Goal: Use online tool/utility: Utilize a website feature to perform a specific function

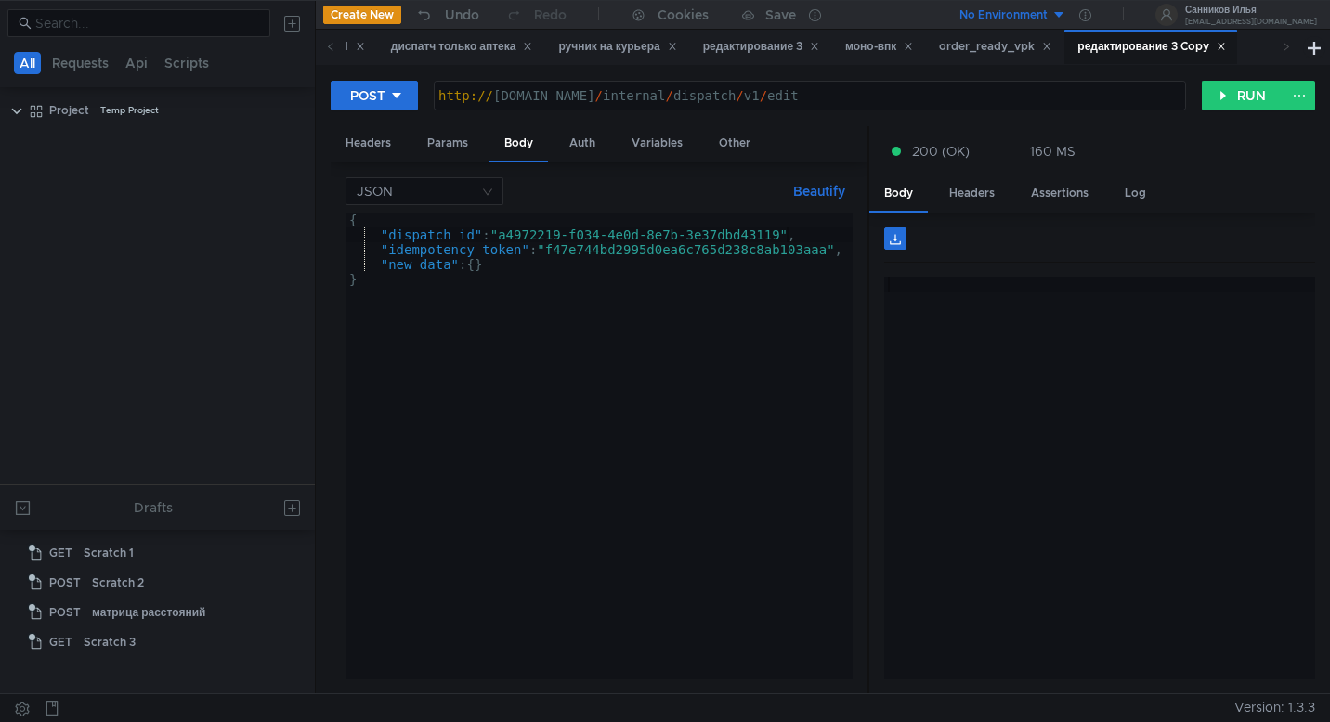
scroll to position [2143, 0]
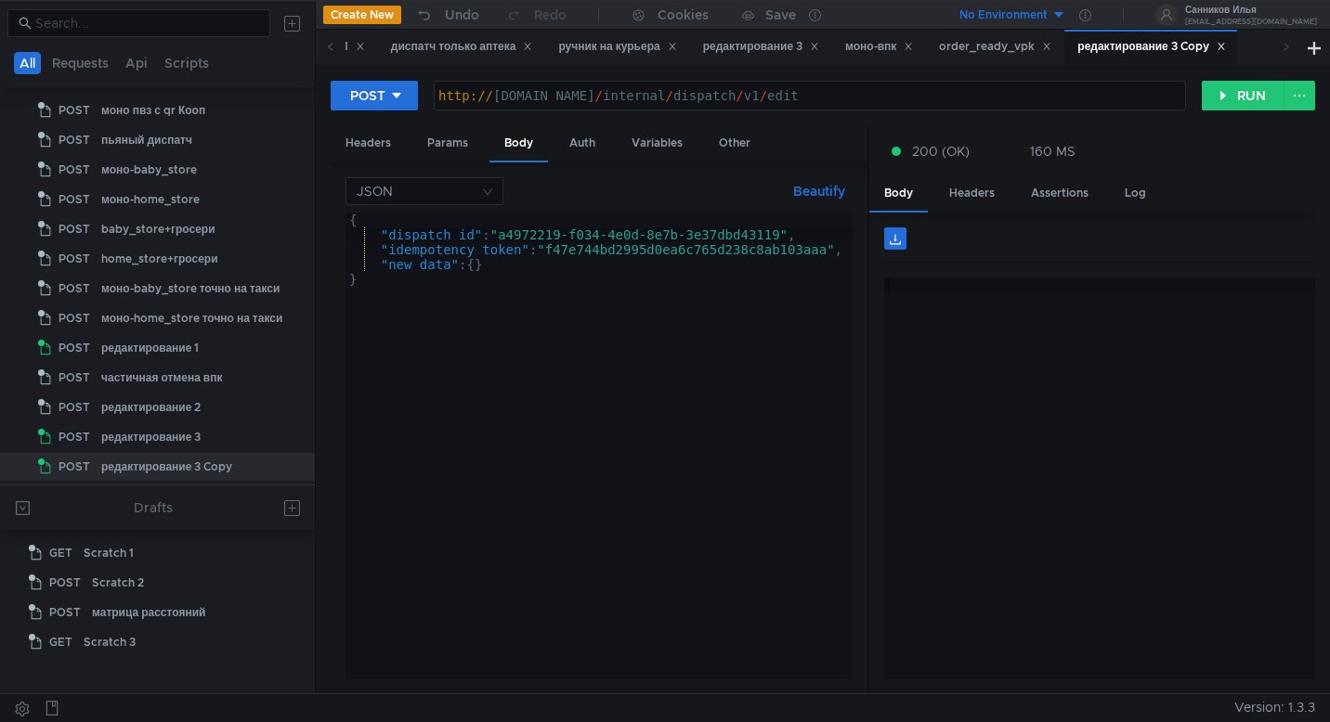
click at [1224, 45] on icon at bounding box center [1220, 47] width 7 height 7
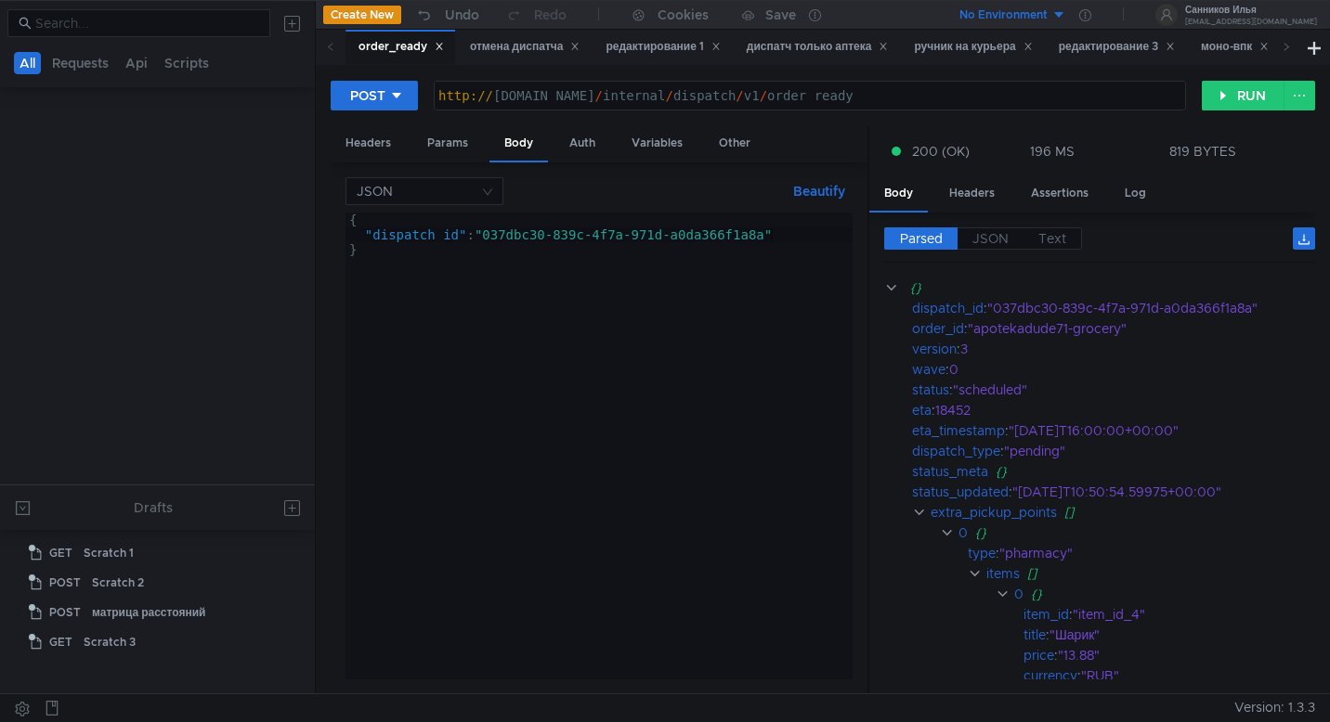
scroll to position [523, 0]
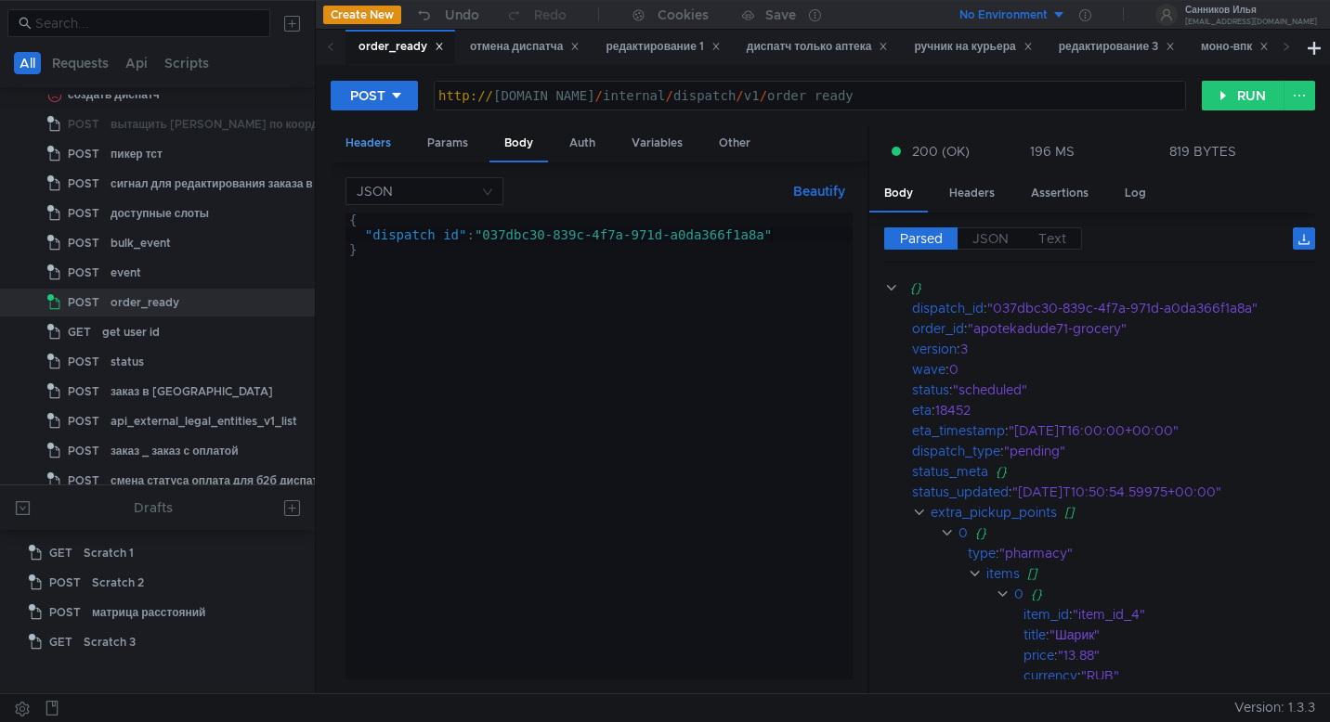
click at [354, 150] on div "Headers" at bounding box center [368, 143] width 75 height 34
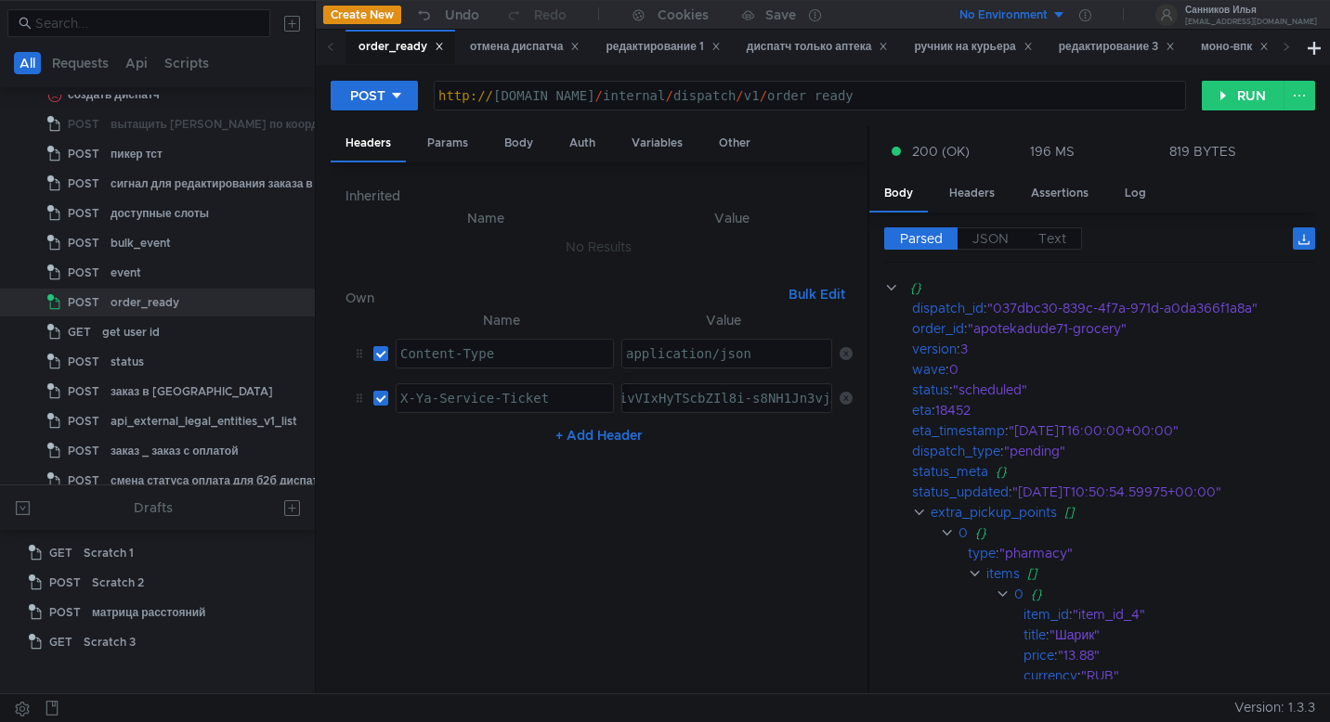
paste textarea "3:serv:CL-AAhC5_svGBiIRCMTzehCq33sg7cGxkaXU_gE:02AzxAFtHXfw4fIG_QOfgR6mZTmapi0S…"
type textarea "3:serv:CL-AAhC5_svGBiIRCMTzehCq33sg7cGxkaXU_gE:02AzxAFtHXfw4fIG_QOfgR6mZTmapi0S…"
click at [513, 41] on div "отмена диспатча" at bounding box center [525, 47] width 111 height 20
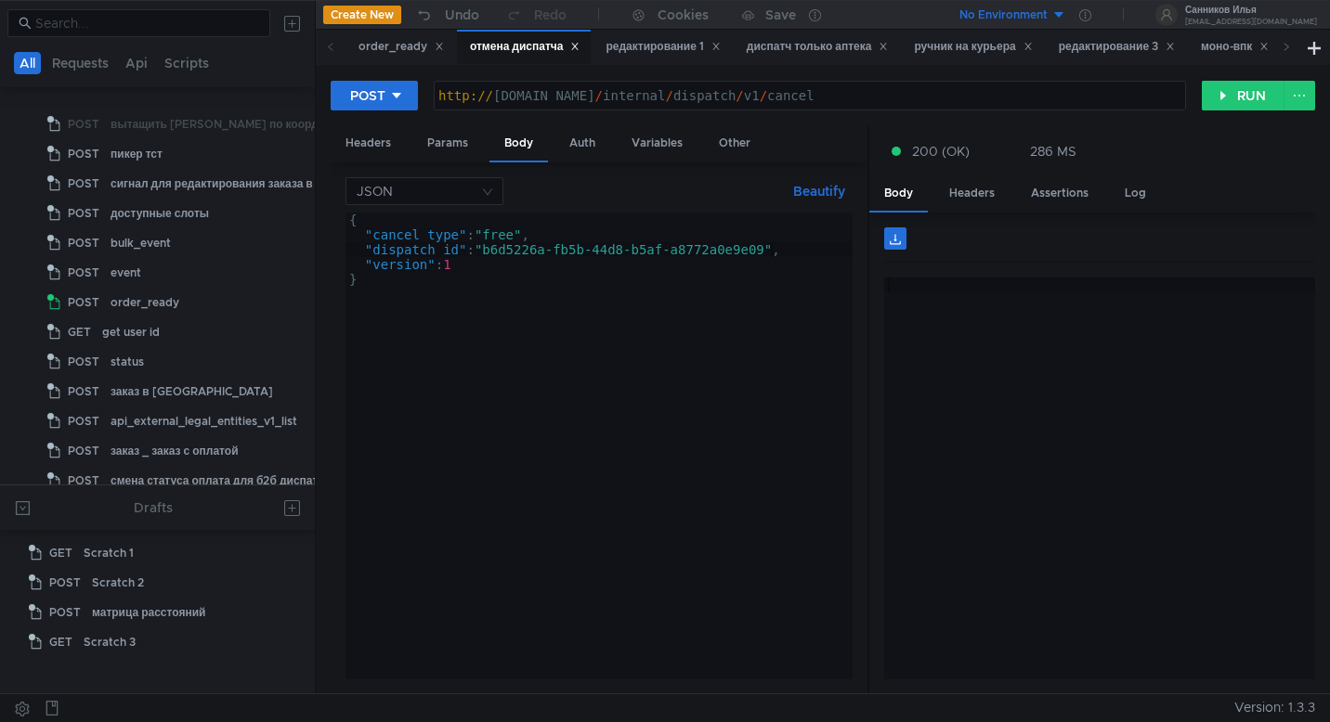
scroll to position [909, 0]
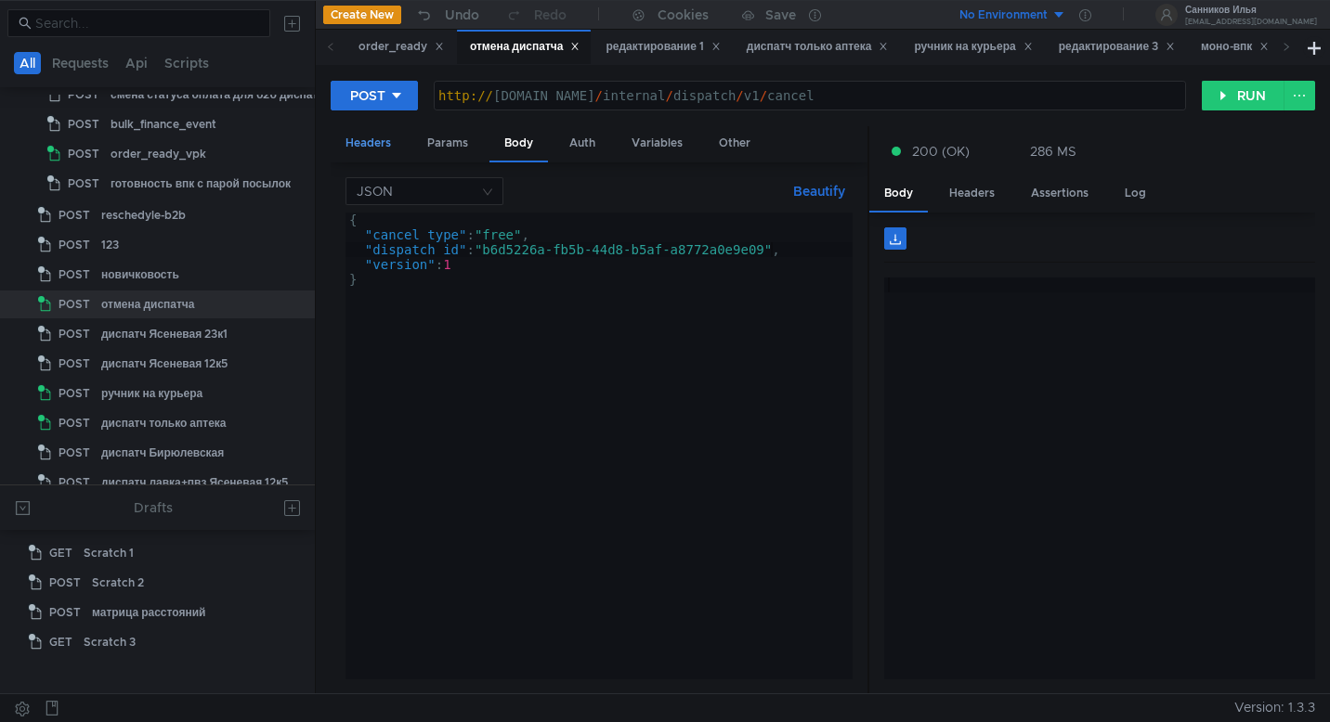
click at [381, 143] on div "Headers" at bounding box center [368, 143] width 75 height 34
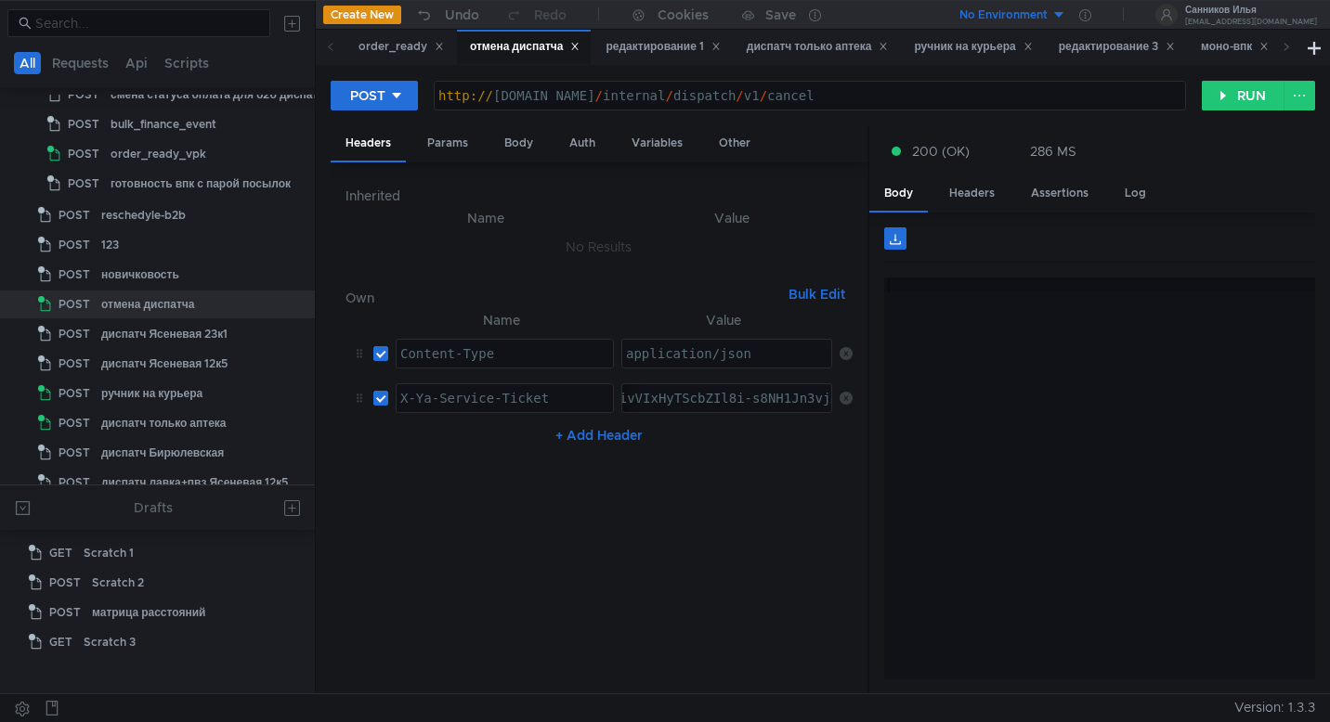
paste textarea "3:serv:CL-AAhC5_svGBiIRCMTzehCq33sg7cGxkaXU_gE:02AzxAFtHXfw4fIG_QOfgR6mZTmapi0S…"
type textarea "3:serv:CL-AAhC5_svGBiIRCMTzehCq33sg7cGxkaXU_gE:02AzxAFtHXfw4fIG_QOfgR6mZTmapi0S…"
click at [639, 48] on div "редактирование 1" at bounding box center [662, 47] width 114 height 20
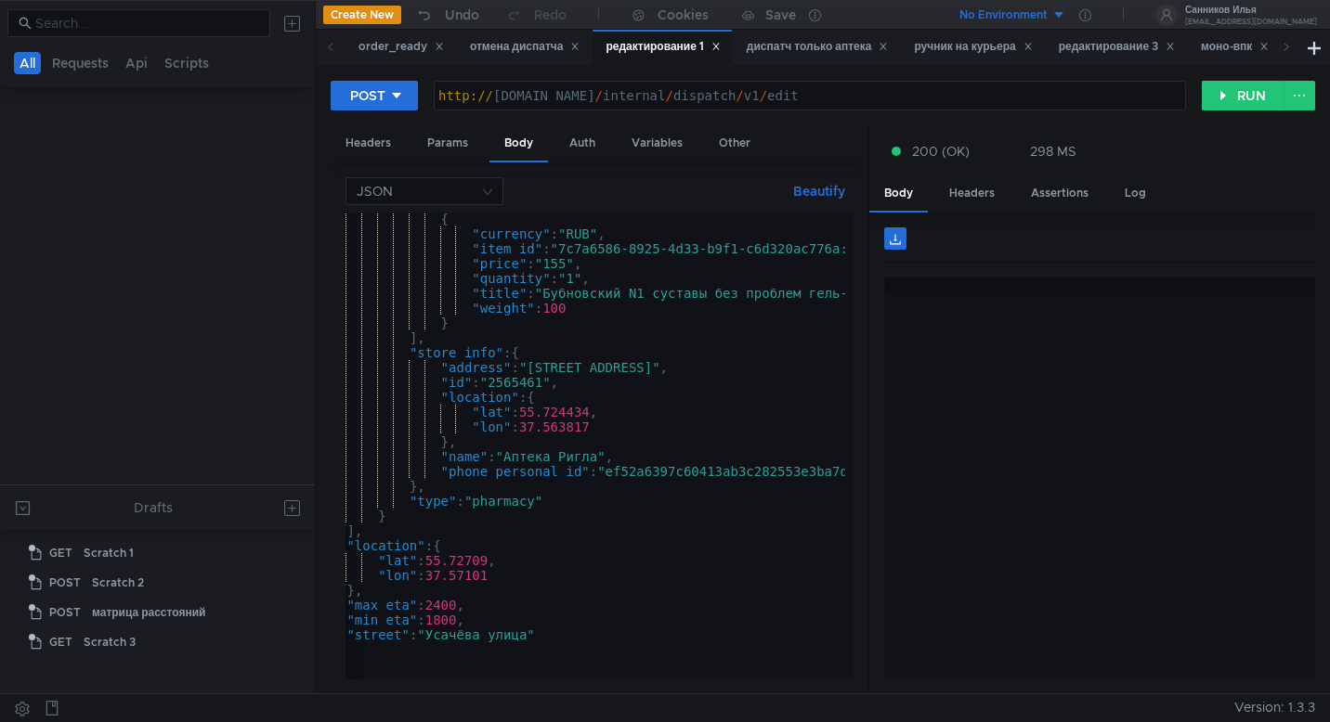
scroll to position [2141, 0]
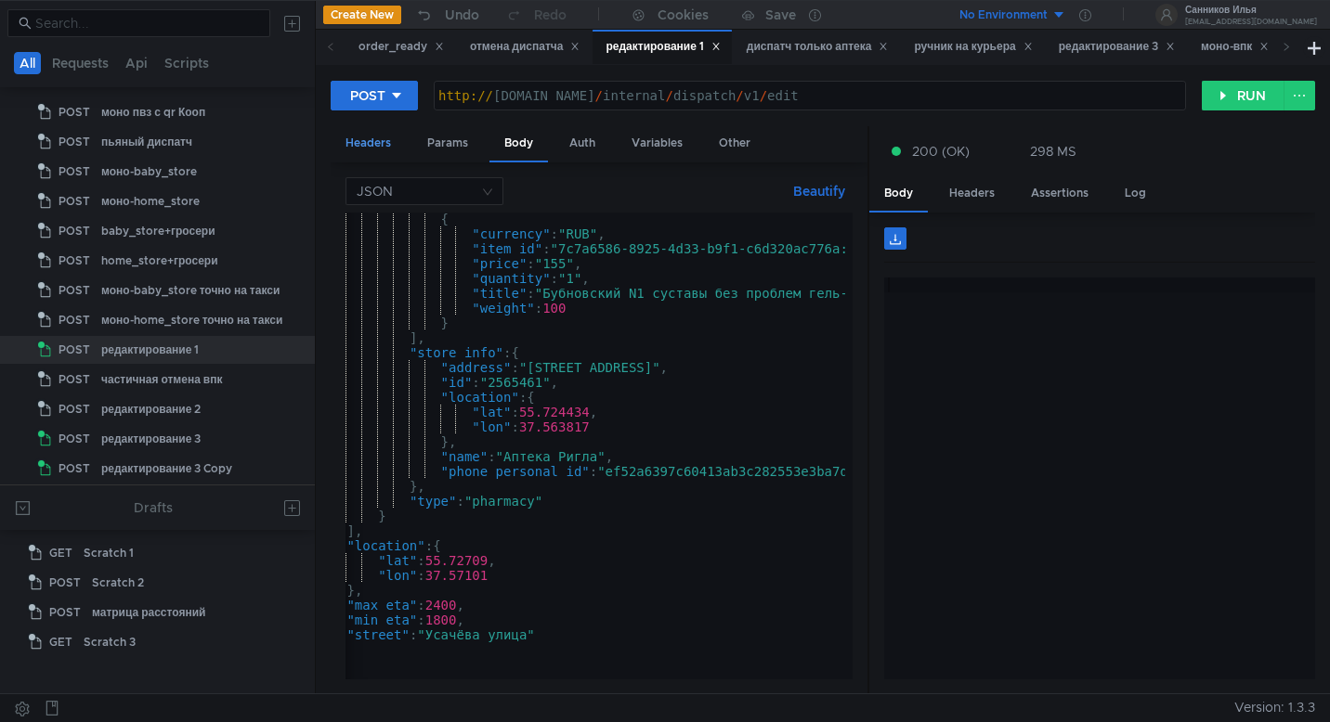
click at [375, 135] on div "Headers" at bounding box center [368, 143] width 75 height 34
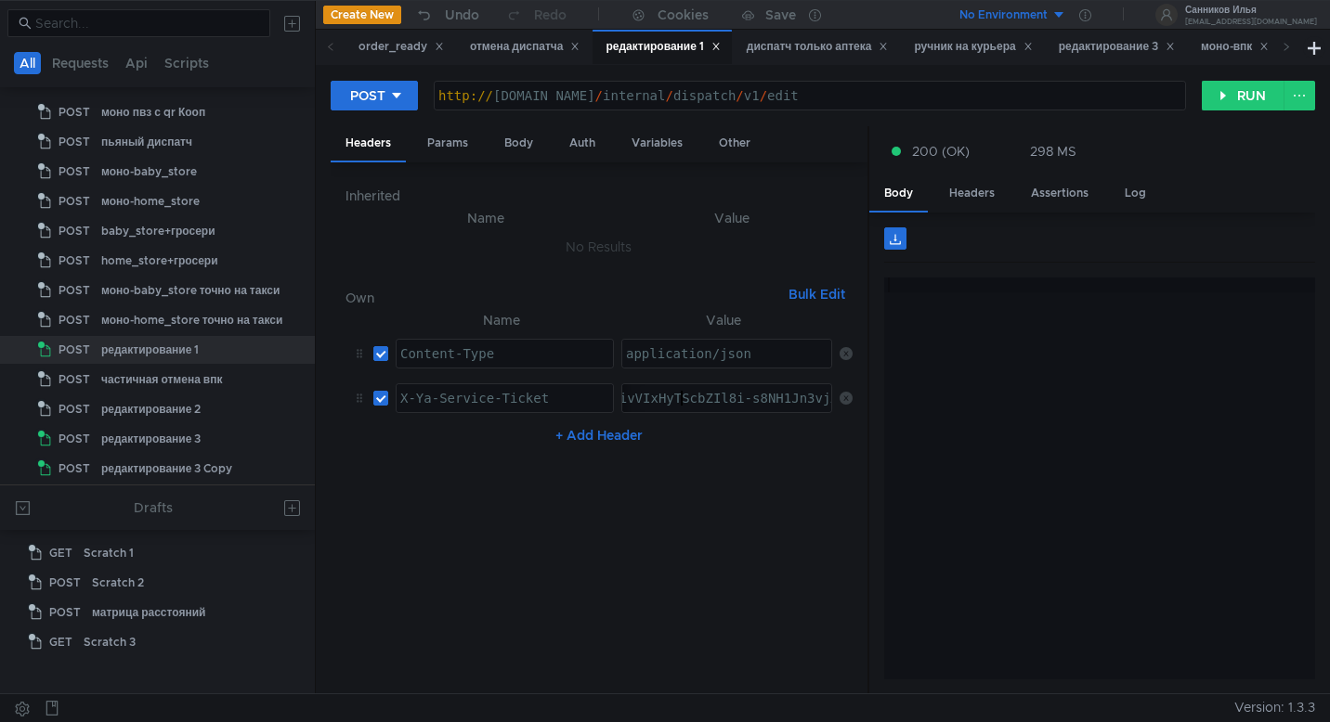
paste textarea "3:serv:CL-AAhC5_svGBiIRCMTzehCq33sg7cGxkaXU_gE:02AzxAFtHXfw4fIG_QOfgR6mZTmapi0S…"
type textarea "3:serv:CL-AAhC5_svGBiIRCMTzehCq33sg7cGxkaXU_gE:02AzxAFtHXfw4fIG_QOfgR6mZTmapi0S…"
click at [804, 45] on div "диспатч только аптека" at bounding box center [818, 47] width 142 height 20
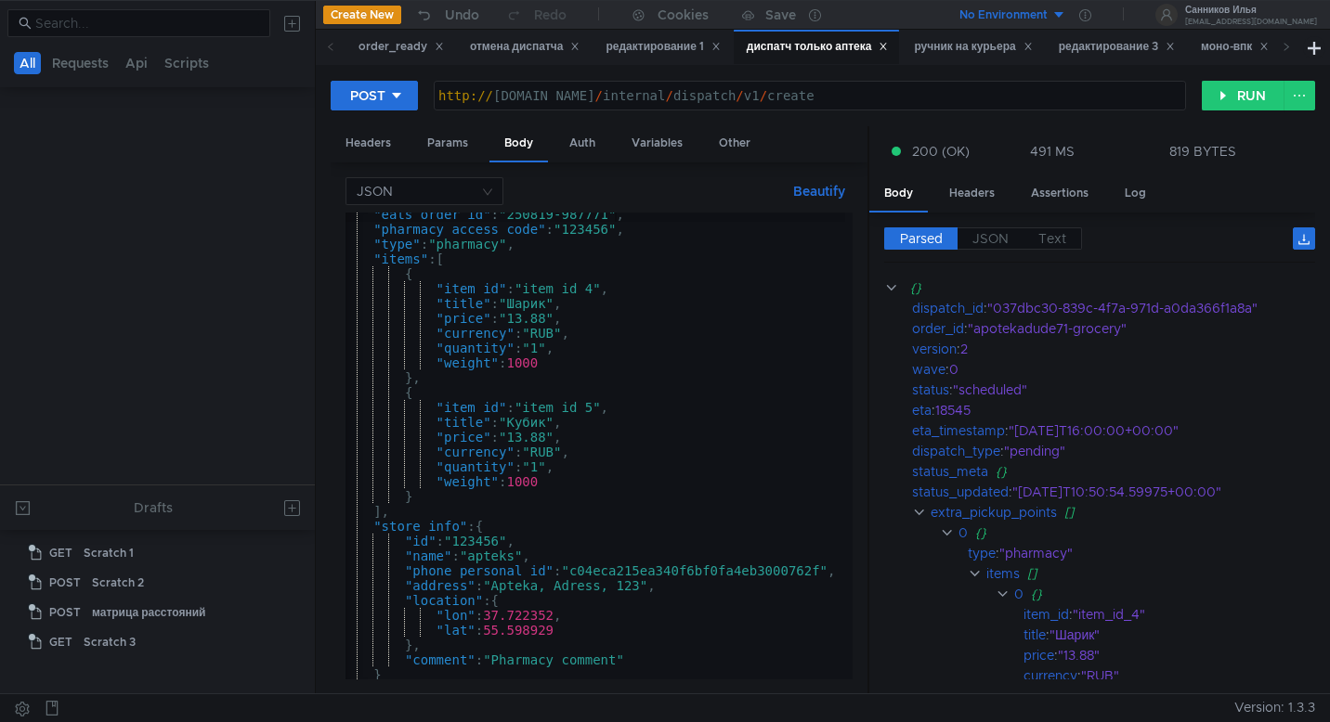
scroll to position [1028, 0]
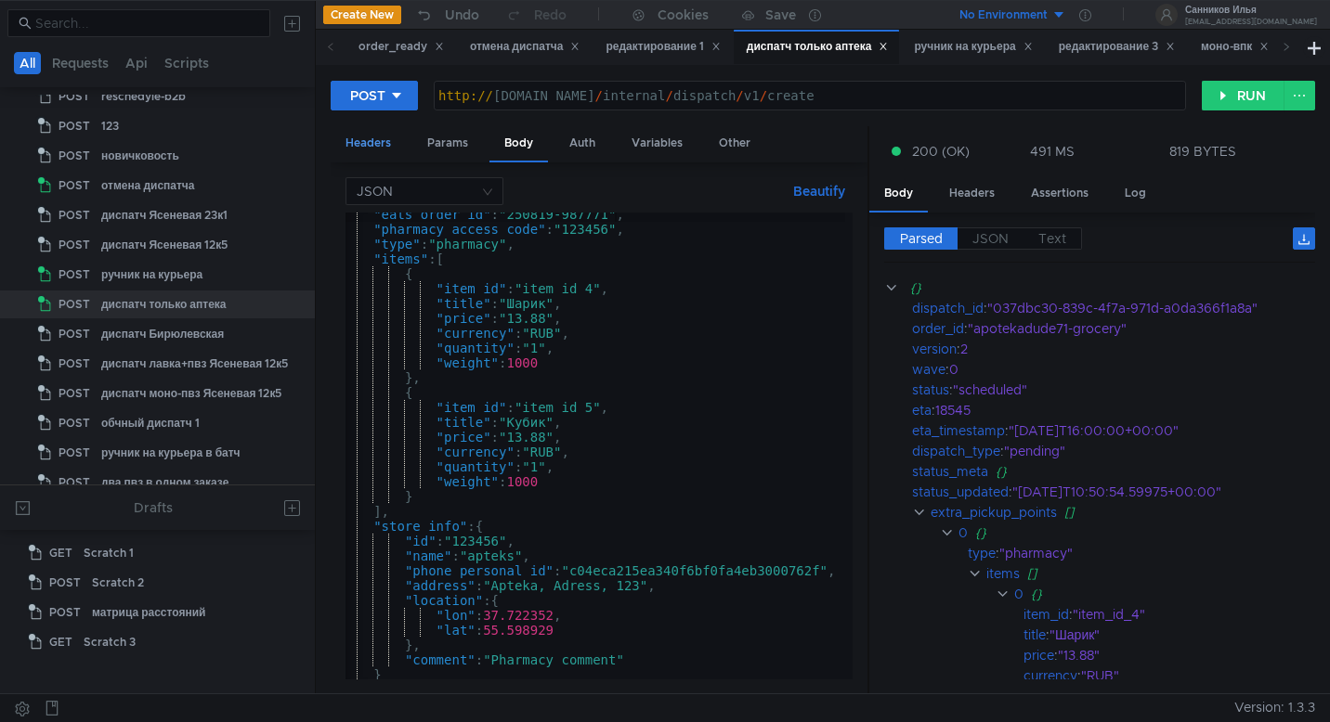
click at [380, 137] on div "Headers" at bounding box center [368, 143] width 75 height 34
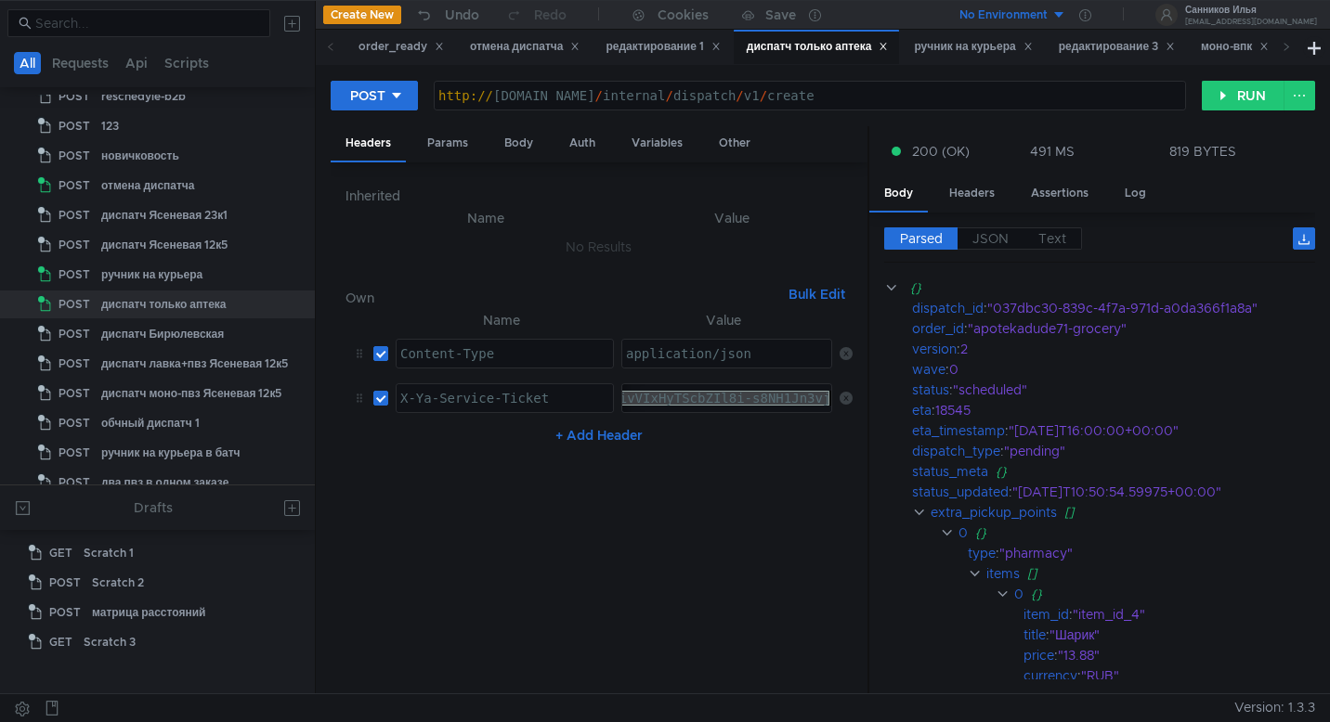
paste textarea "3:serv:CL-AAhC5_svGBiIRCMTzehCq33sg7cGxkaXU_gE:02AzxAFtHXfw4fIG_QOfgR6mZTmapi0S…"
type textarea "3:serv:CL-AAhC5_svGBiIRCMTzehCq33sg7cGxkaXU_gE:02AzxAFtHXfw4fIG_QOfgR6mZTmapi0S…"
click at [978, 40] on div "ручник на курьера" at bounding box center [973, 47] width 118 height 20
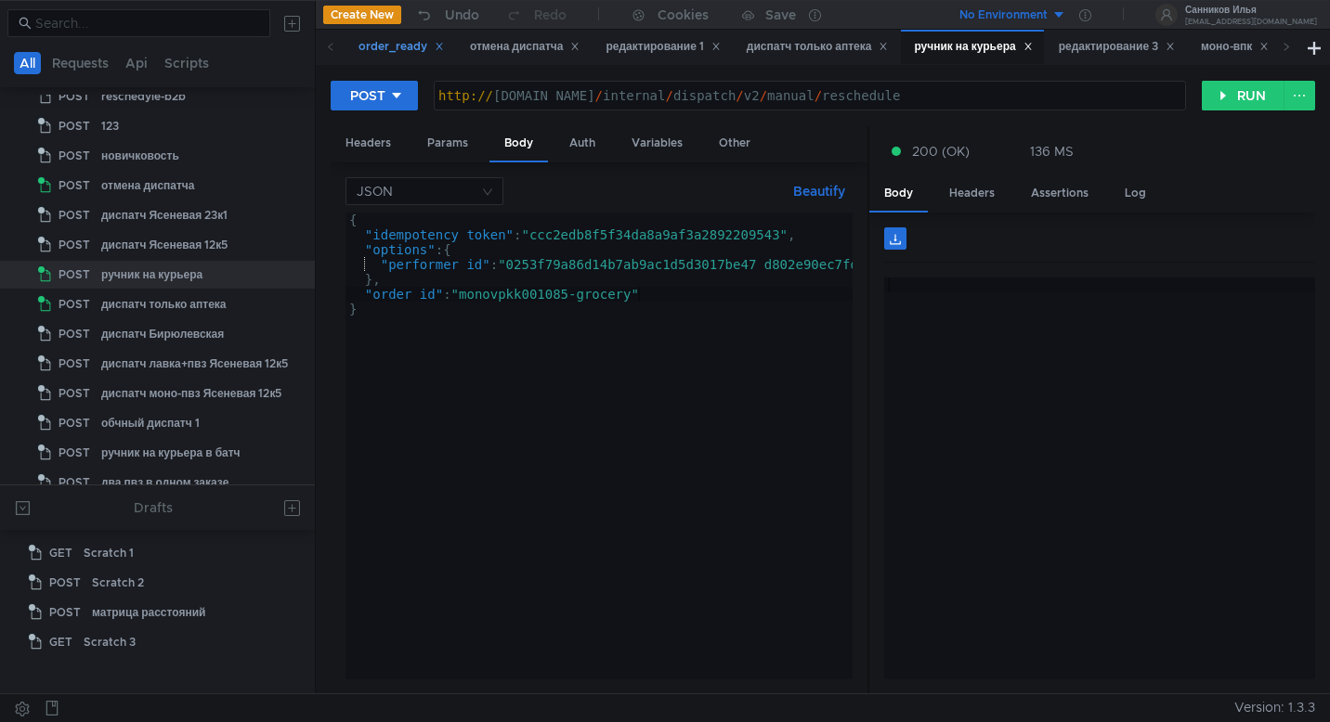
click at [379, 55] on div "order_ready" at bounding box center [400, 47] width 85 height 20
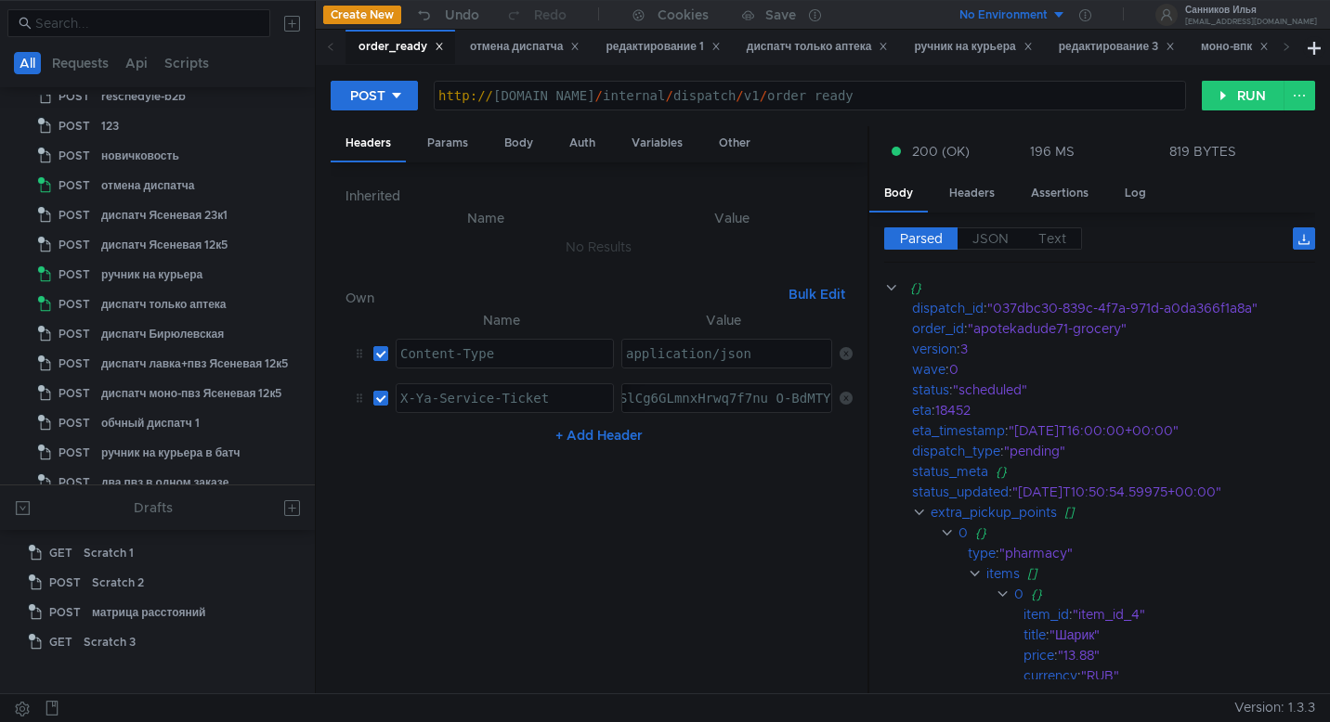
scroll to position [523, 0]
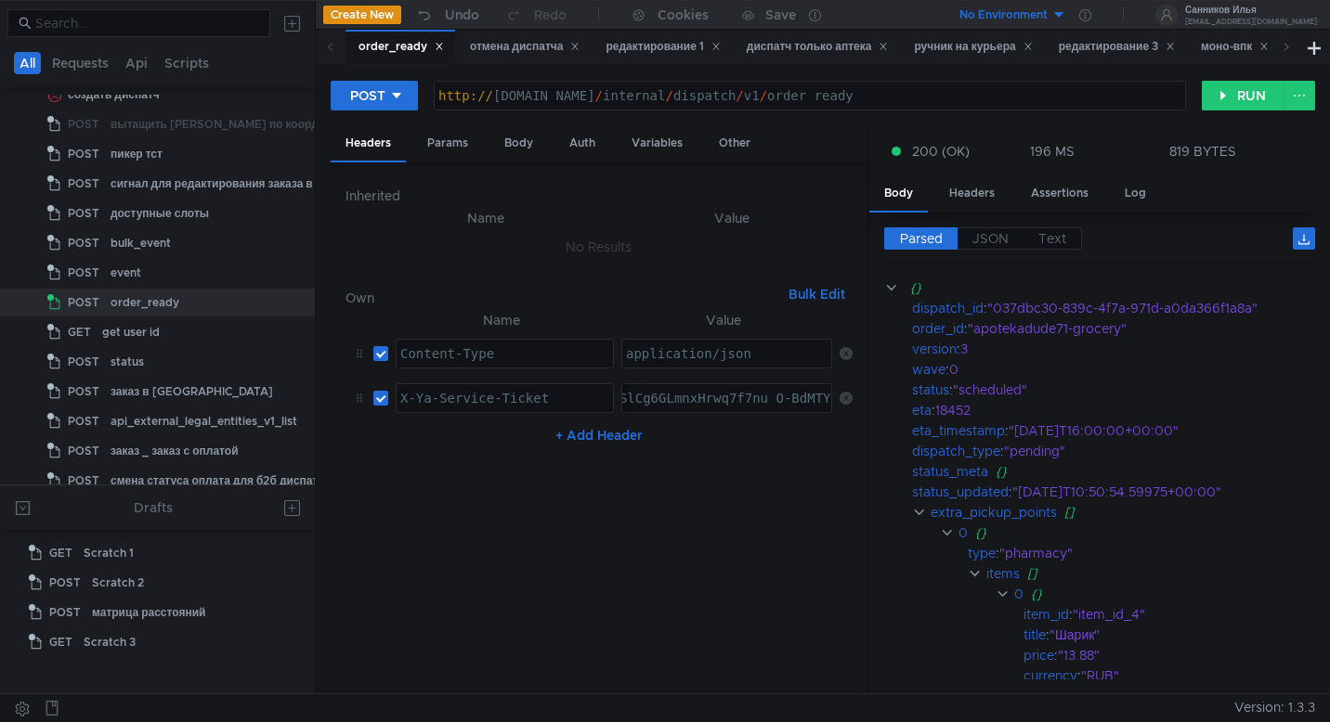
paste textarea
paste textarea "3:serv:CL-AAhC5_svGBiIRCMTzehCq33sg7cGxkaXU_gE:02AzxAFtHXfw4fIG_QOfgR6mZTmapi0S…"
type textarea "3:serv:CL-AAhC5_svGBiIRCMTzehCq33sg7cGxkaXU_gE:02AzxAFtHXfw4fIG_QOfgR6mZTmapi0S…"
click at [518, 54] on div "отмена диспатча" at bounding box center [525, 47] width 111 height 20
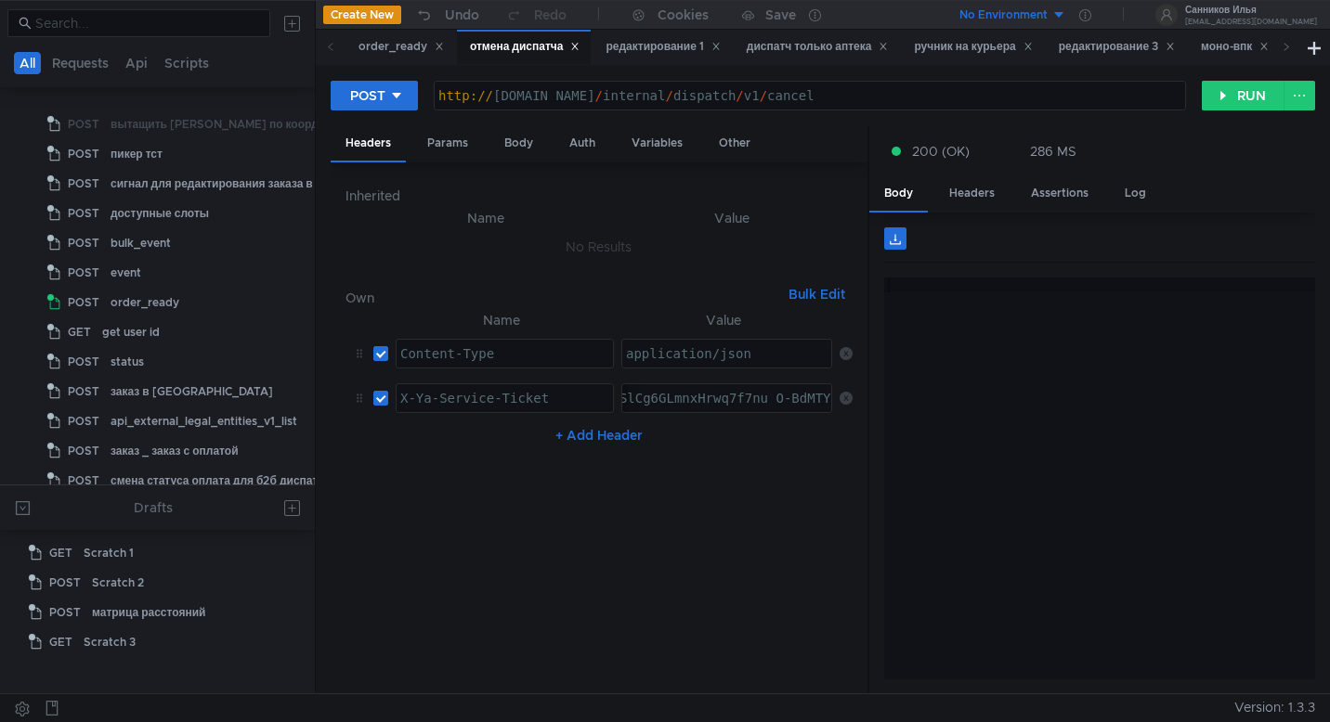
scroll to position [909, 0]
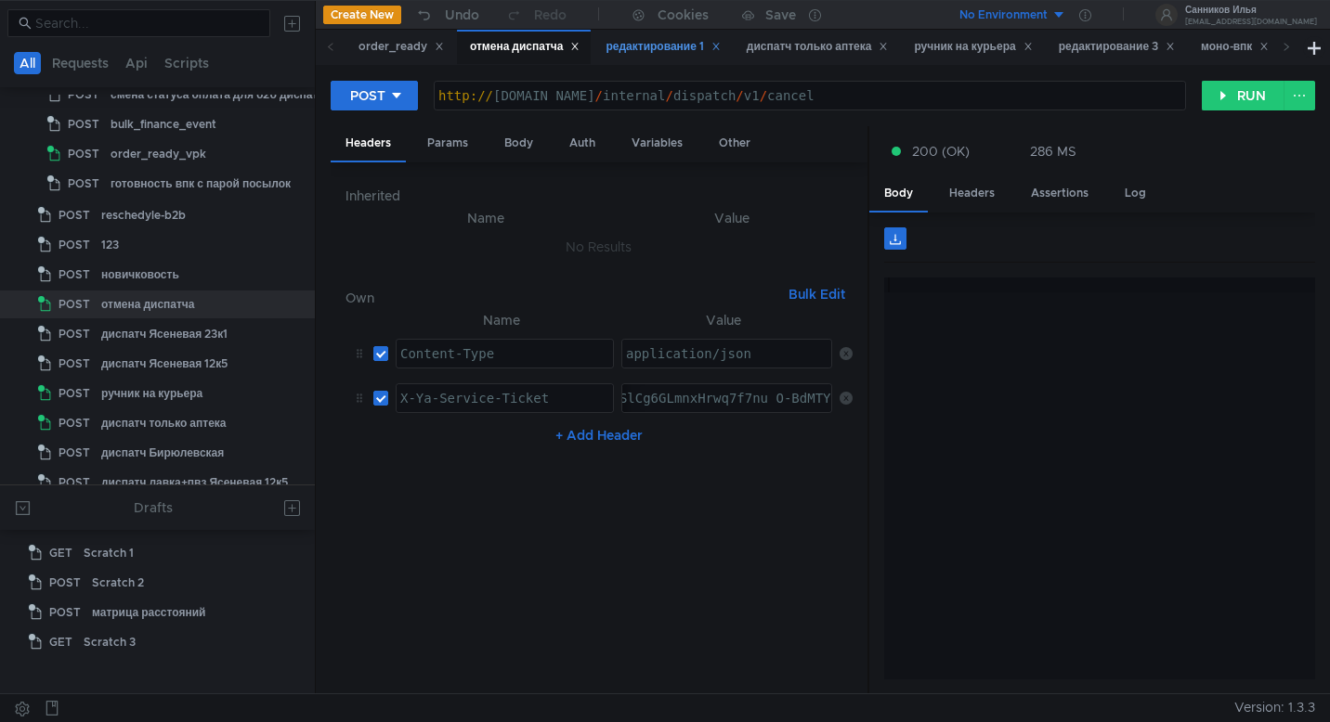
click at [648, 56] on div "редактирование 1" at bounding box center [662, 47] width 114 height 20
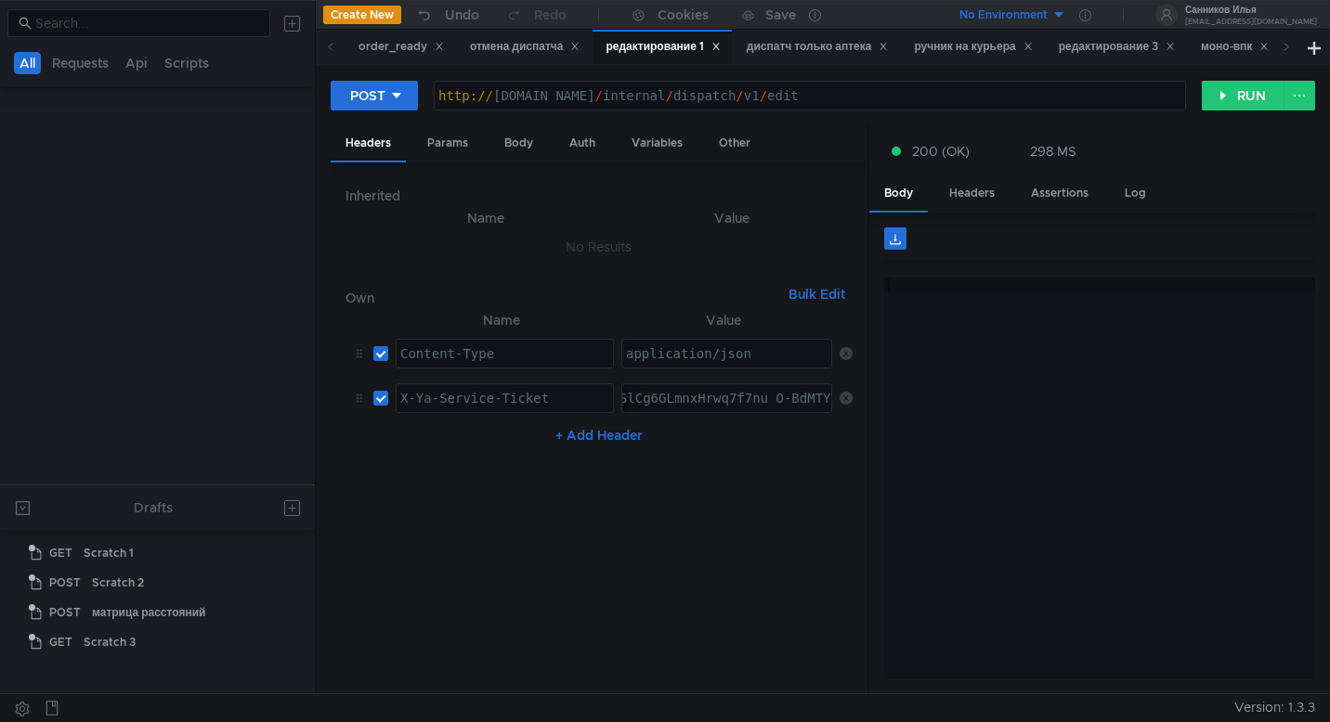
scroll to position [2141, 0]
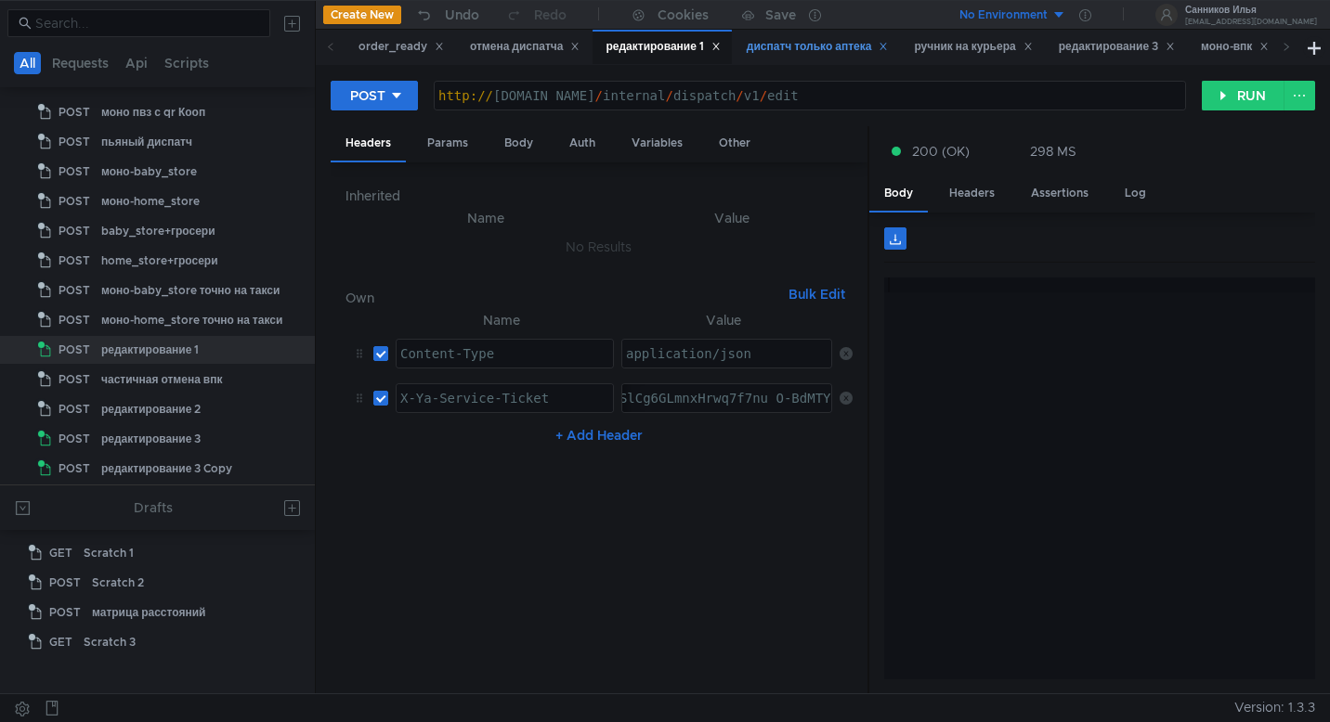
click at [816, 58] on div "диспатч только аптека" at bounding box center [817, 47] width 166 height 34
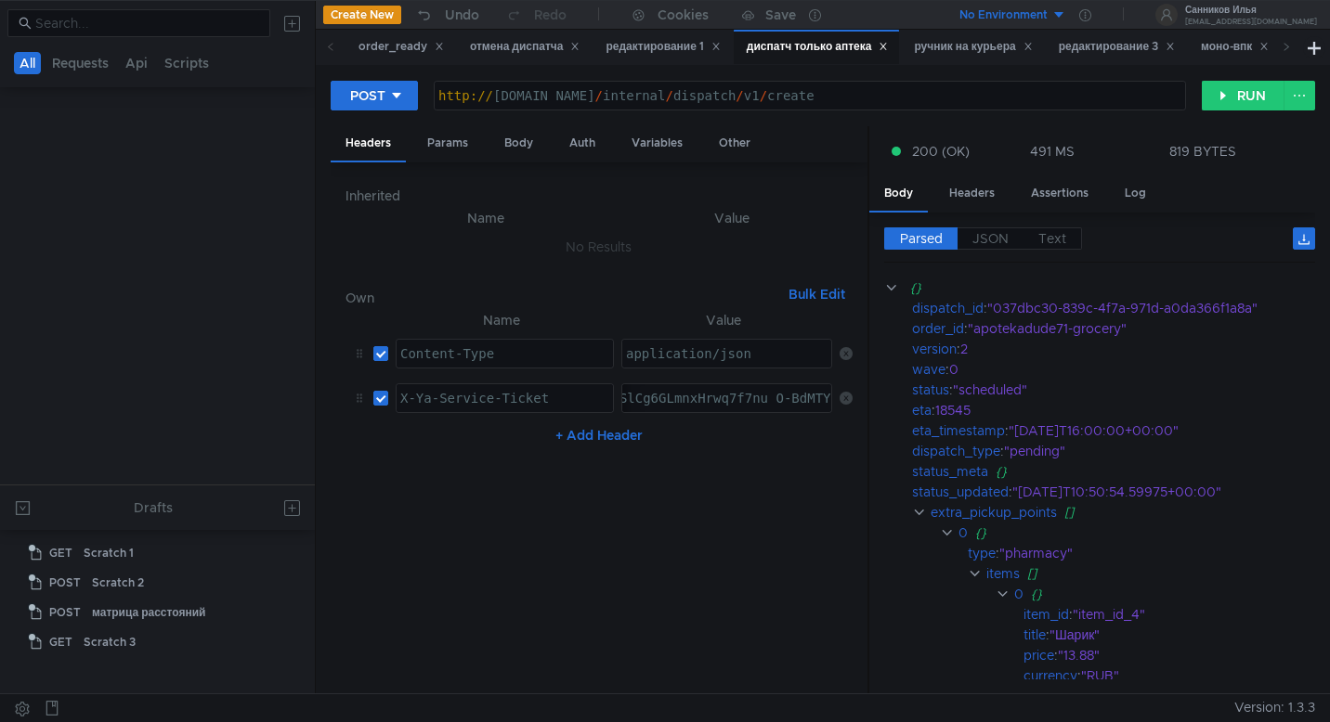
scroll to position [1028, 0]
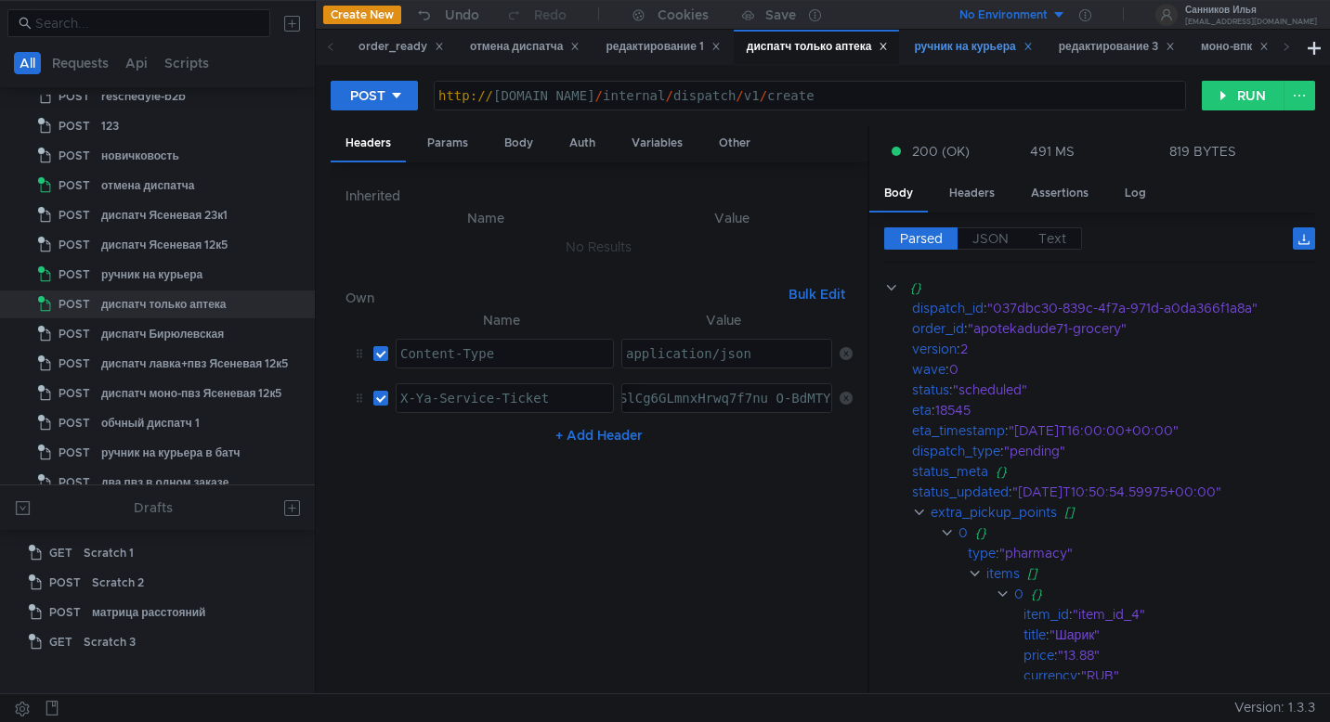
click at [966, 52] on div "ручник на курьера" at bounding box center [973, 47] width 118 height 20
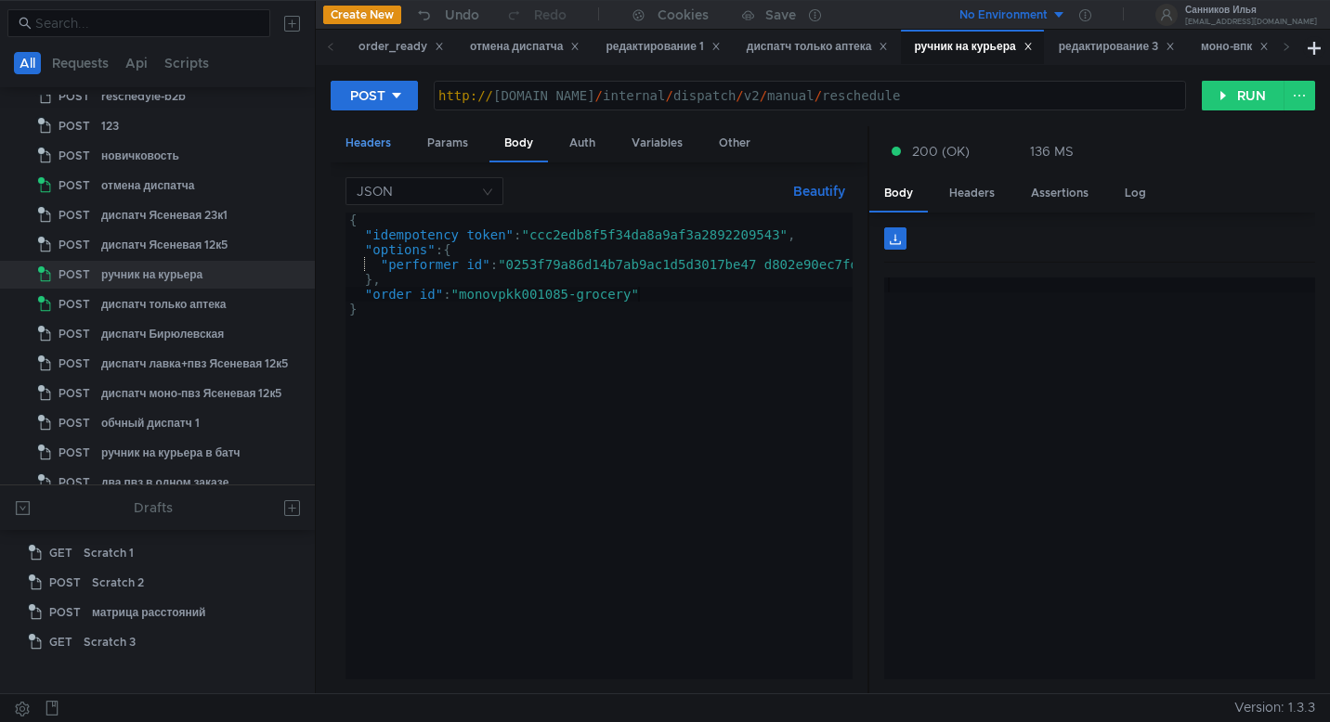
click at [378, 142] on div "Headers" at bounding box center [368, 143] width 75 height 34
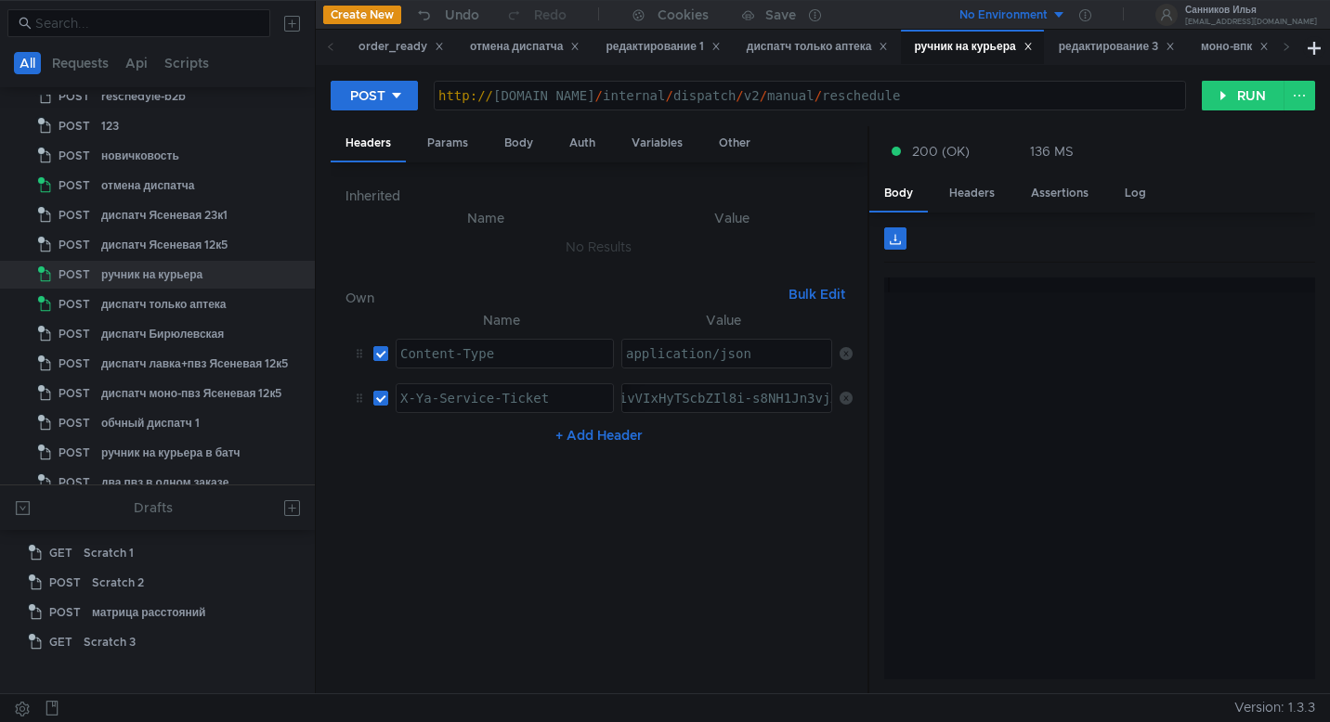
paste textarea "3:serv:CL-AAhC5_svGBiIRCMTzehCq33sg7cGxkaXU_gE:02AzxAFtHXfw4fIG_QOfgR6mZTmapi0S…"
type textarea "3:serv:CL-AAhC5_svGBiIRCMTzehCq33sg7cGxkaXU_gE:02AzxAFtHXfw4fIG_QOfgR6mZTmapi0S…"
click at [1102, 53] on div "редактирование 3" at bounding box center [1117, 47] width 116 height 20
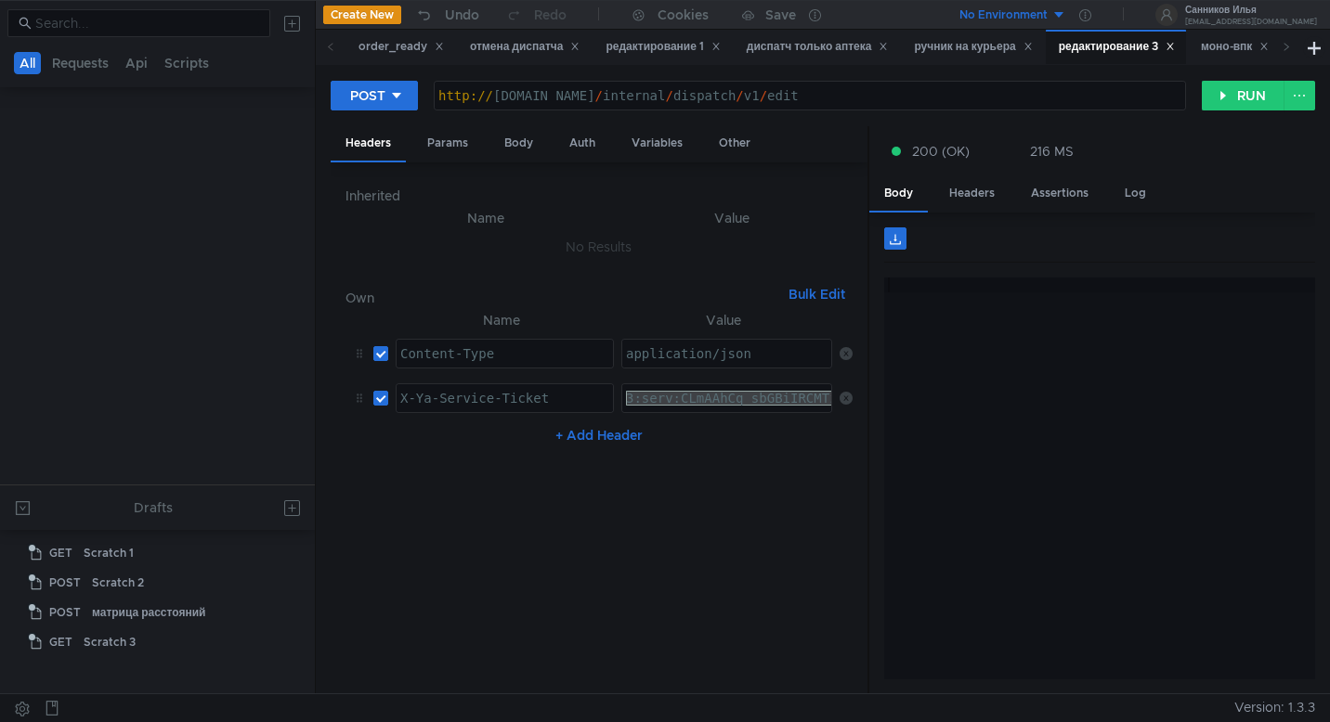
scroll to position [2141, 0]
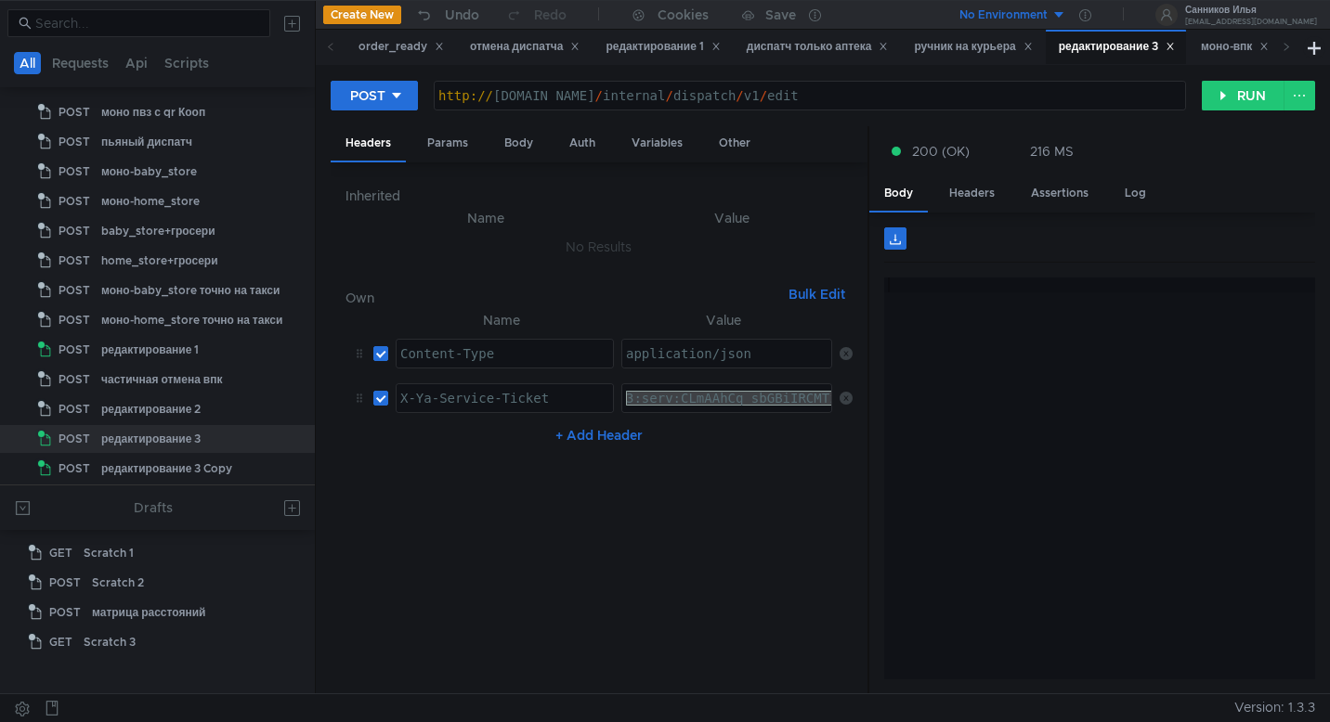
paste textarea "3:serv:CL-AAhC5_svGBiIRCMTzehCq33sg7cGxkaXU_gE:02AzxAFtHXfw4fIG_QOfgR6mZTmapi0S…"
type textarea "3:serv:CL-AAhC5_svGBiIRCMTzehCq33sg7cGxkaXU_gE:02AzxAFtHXfw4fIG_QOfgR6mZTmapi0S…"
click at [1227, 44] on div "моно-впк" at bounding box center [1235, 47] width 68 height 20
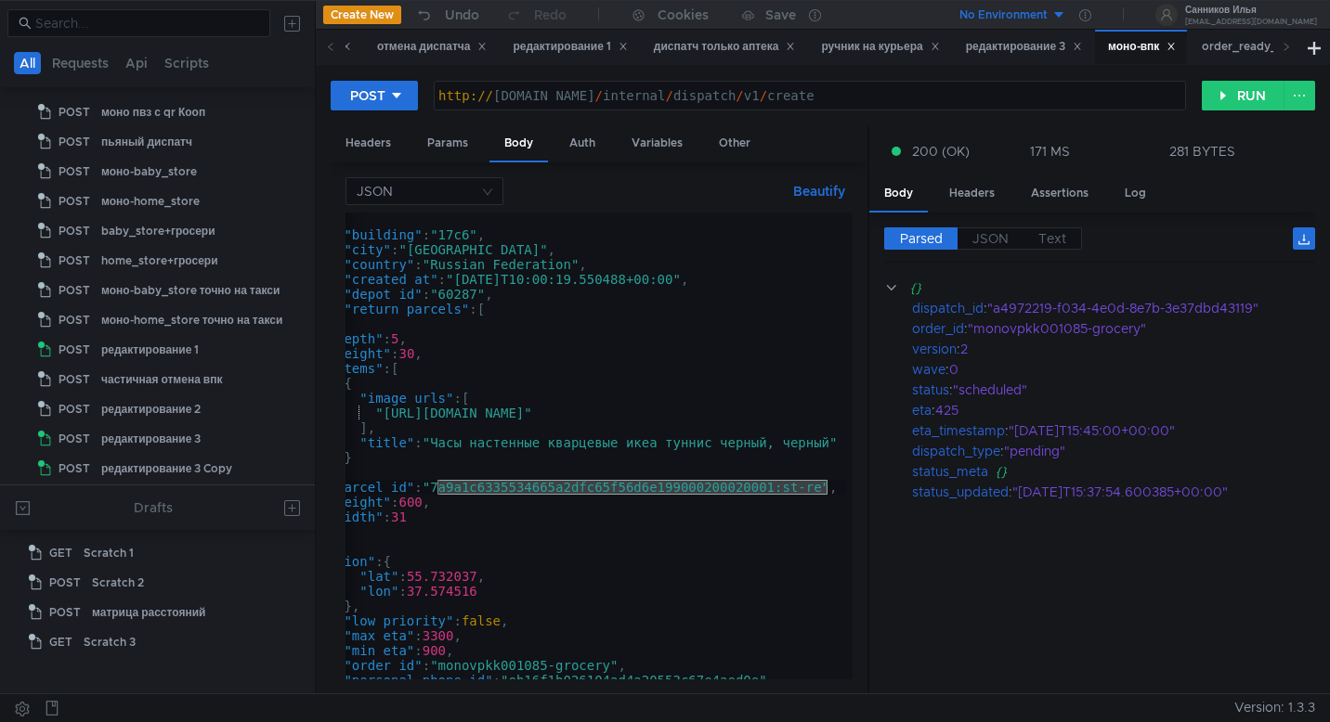
scroll to position [1711, 0]
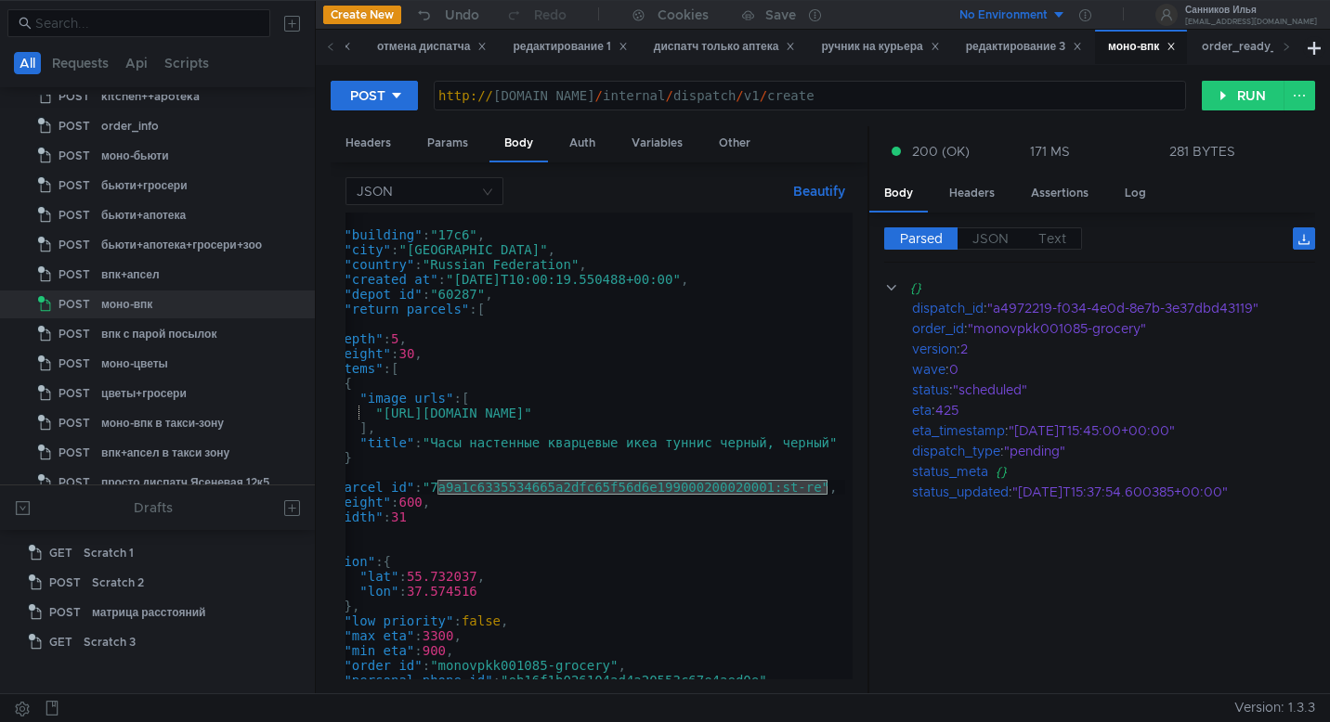
click at [1176, 44] on icon at bounding box center [1170, 46] width 9 height 9
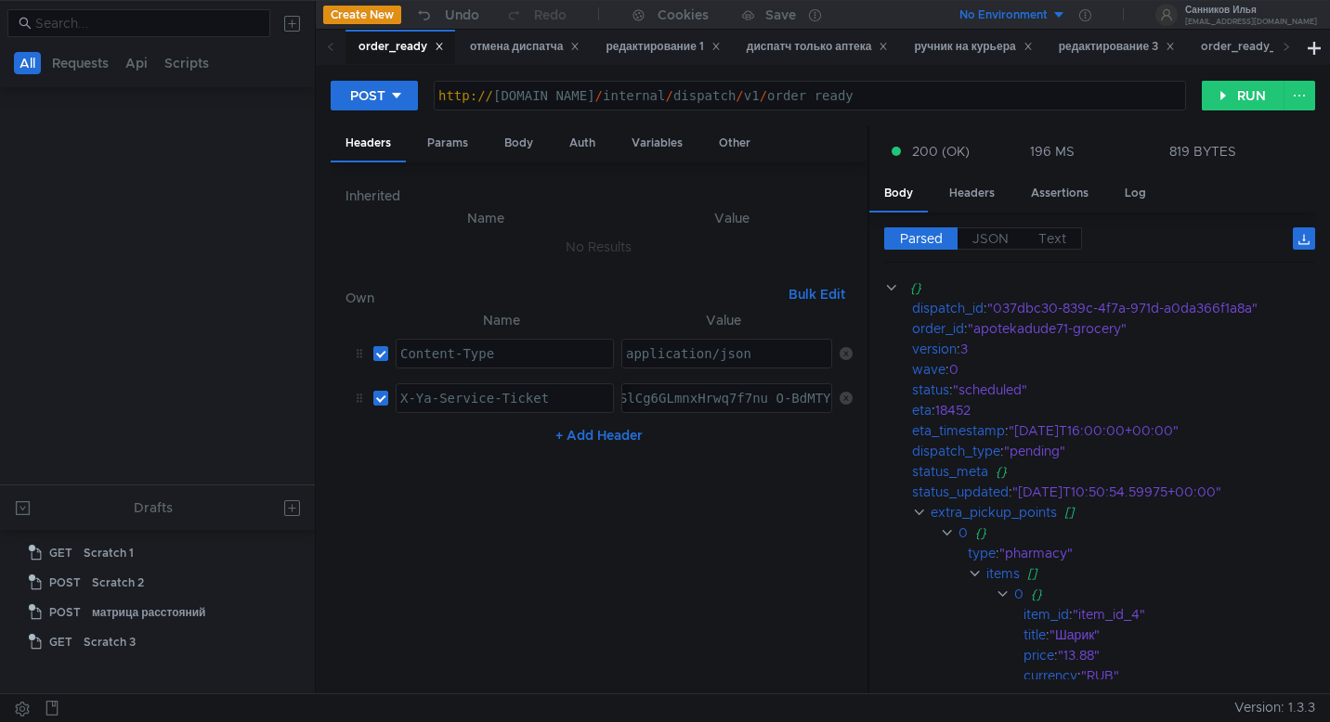
scroll to position [523, 0]
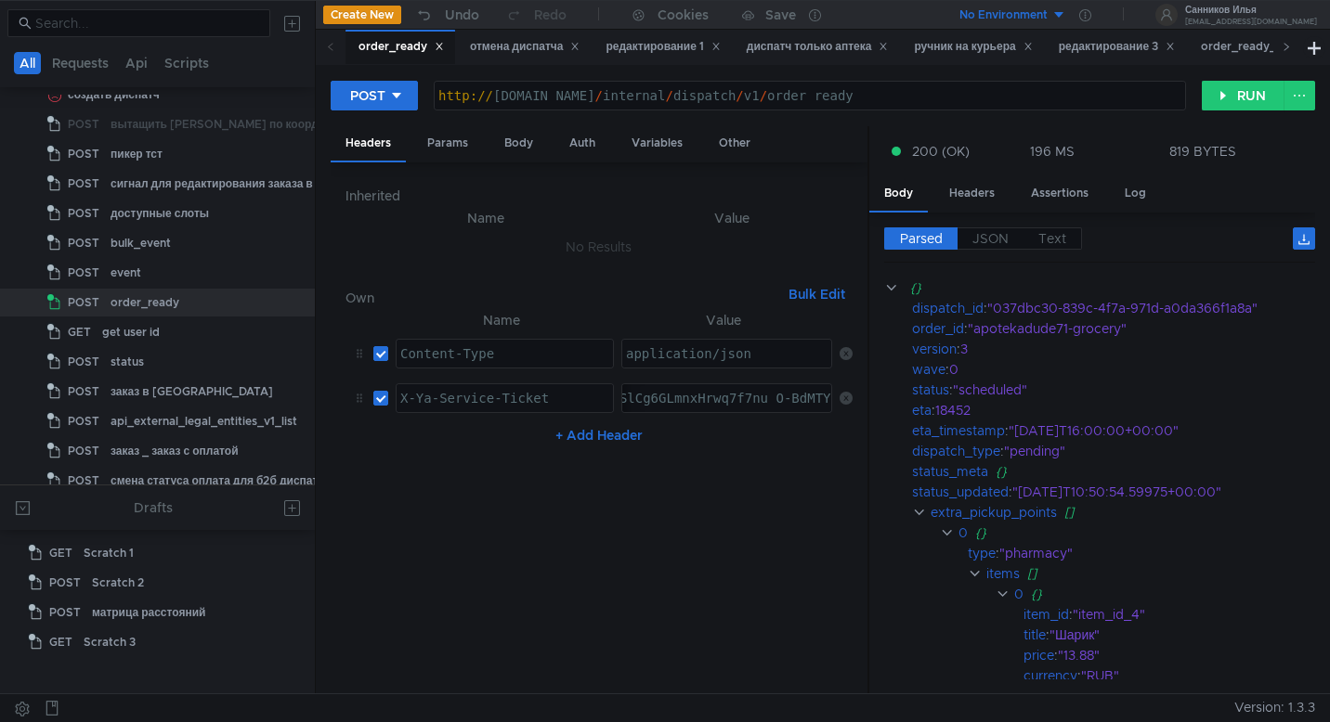
click at [1286, 46] on icon at bounding box center [1286, 46] width 5 height 7
click at [1235, 46] on icon at bounding box center [1230, 46] width 9 height 9
click at [652, 55] on div "редактирование 1" at bounding box center [633, 47] width 114 height 20
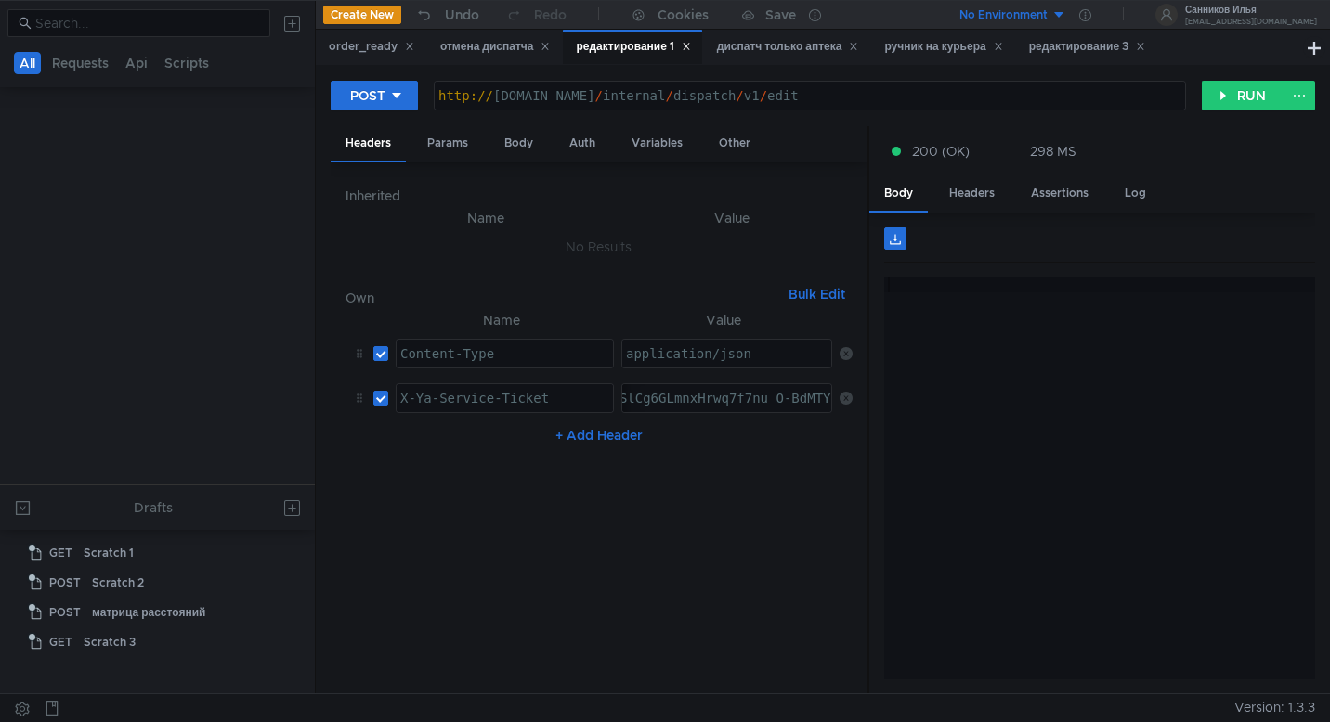
scroll to position [2141, 0]
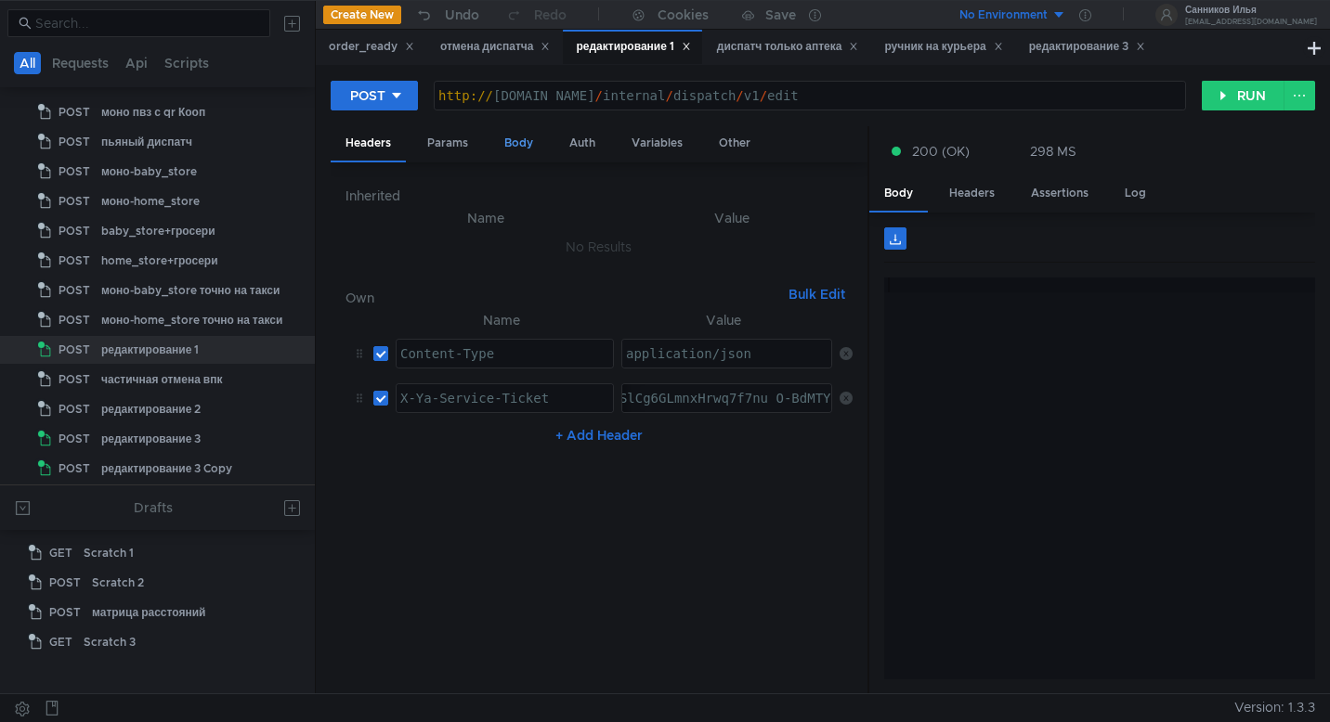
click at [541, 157] on div "Body" at bounding box center [518, 143] width 59 height 34
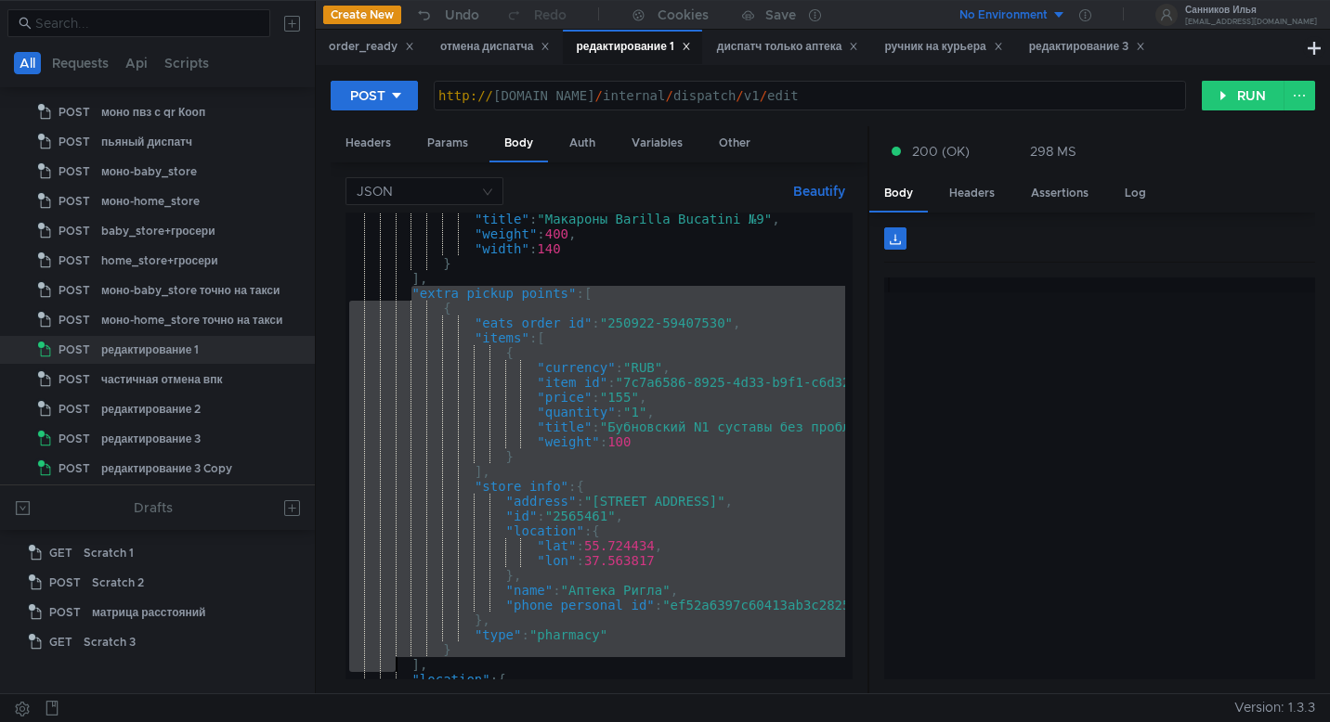
scroll to position [313, 0]
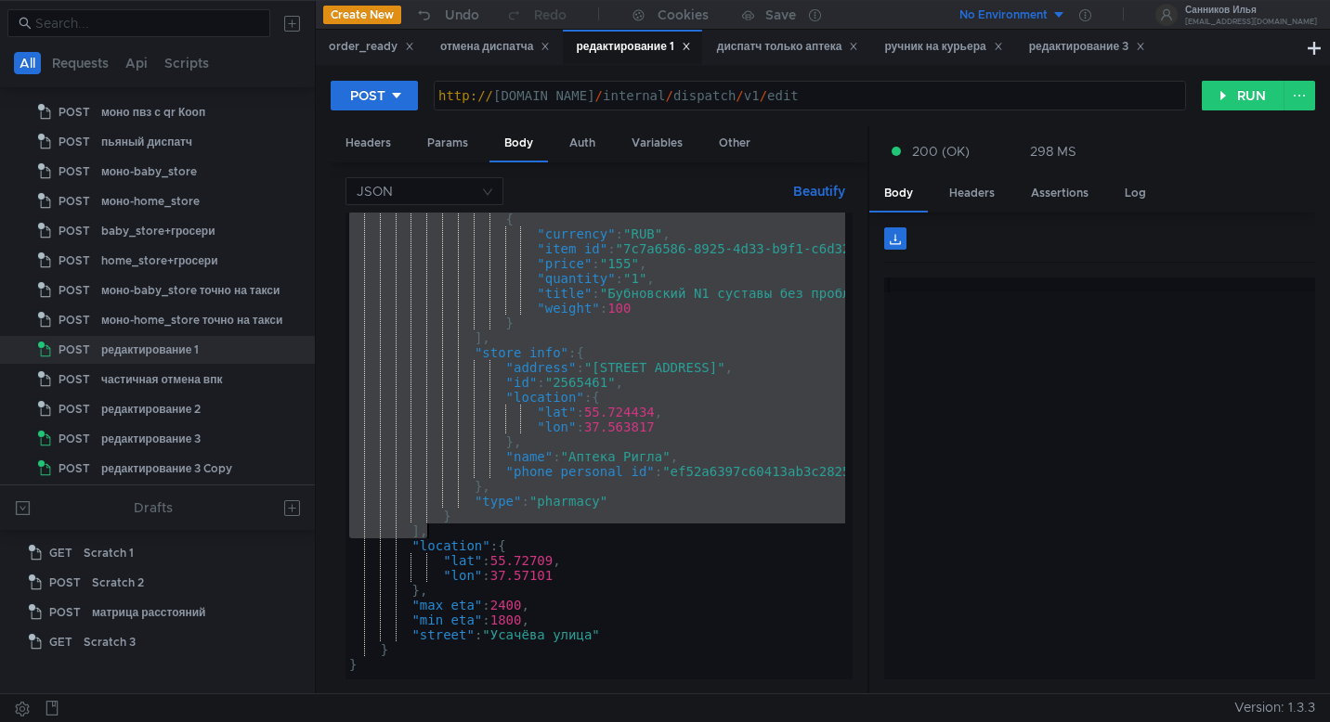
drag, startPoint x: 411, startPoint y: 472, endPoint x: 427, endPoint y: 532, distance: 62.4
click at [427, 532] on div "{ "currency" : "RUB" , "item_id" : "7c7a6586-8925-4d33-b9f1-c6d320ac776a:st-rt"…" at bounding box center [727, 456] width 764 height 489
type textarea "} ],"
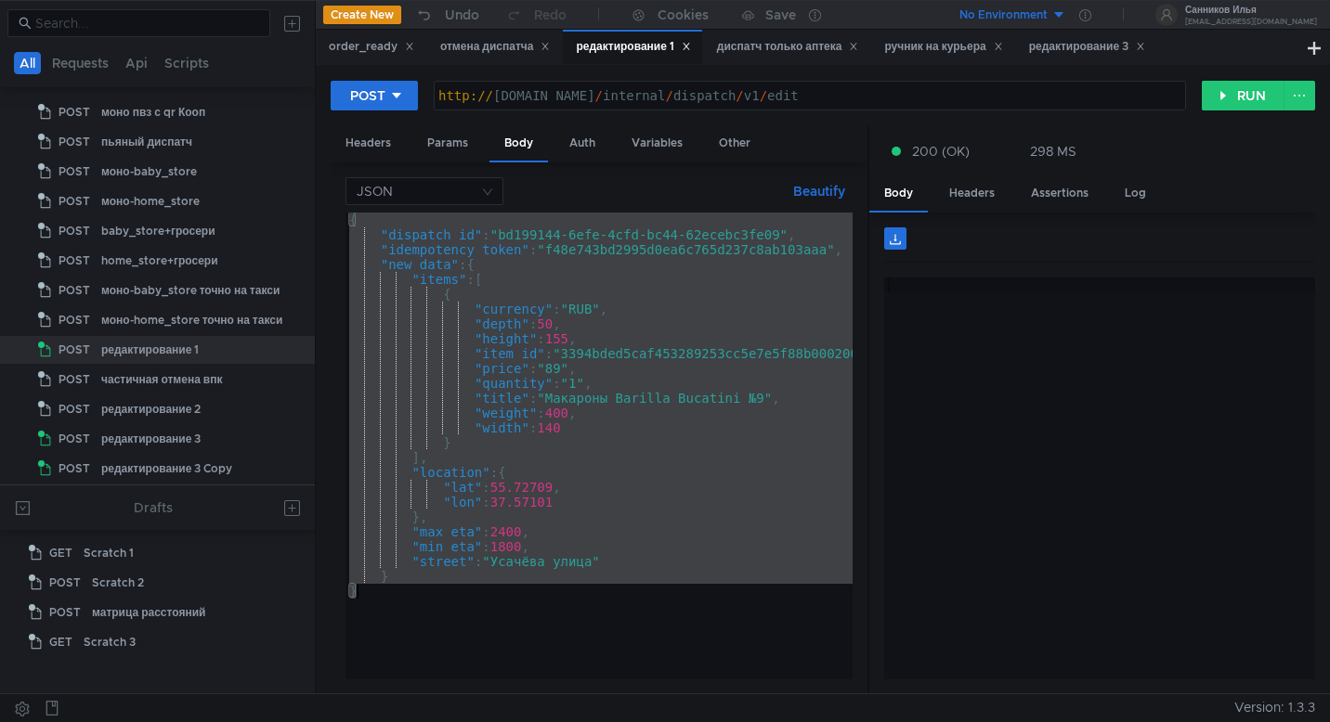
click at [783, 232] on div "{ "dispatch_id" : "bd199144-6efe-4cfd-bc44-62ecebc3fe09" , "idempotency_token" …" at bounding box center [637, 457] width 585 height 489
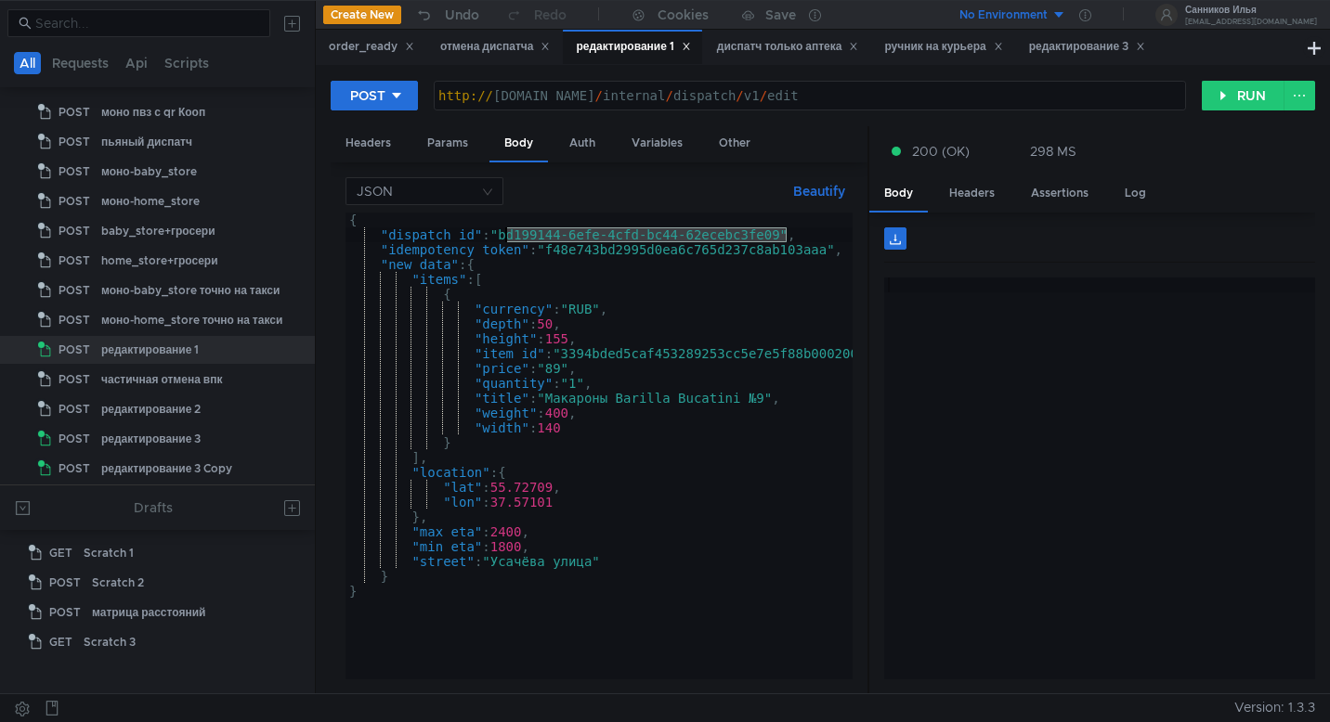
drag, startPoint x: 784, startPoint y: 233, endPoint x: 502, endPoint y: 231, distance: 281.4
click at [502, 231] on div "{ "dispatch_id" : "bd199144-6efe-4cfd-bc44-62ecebc3fe09" , "idempotency_token" …" at bounding box center [637, 457] width 585 height 489
paste textarea "e8099399-768c-4065-93b0-a8089e647ccf"
click at [809, 250] on div "{ "dispatch_id" : "e8099399-768c-4065-93b0-a8089e647ccf" , "idempotency_token" …" at bounding box center [637, 457] width 585 height 489
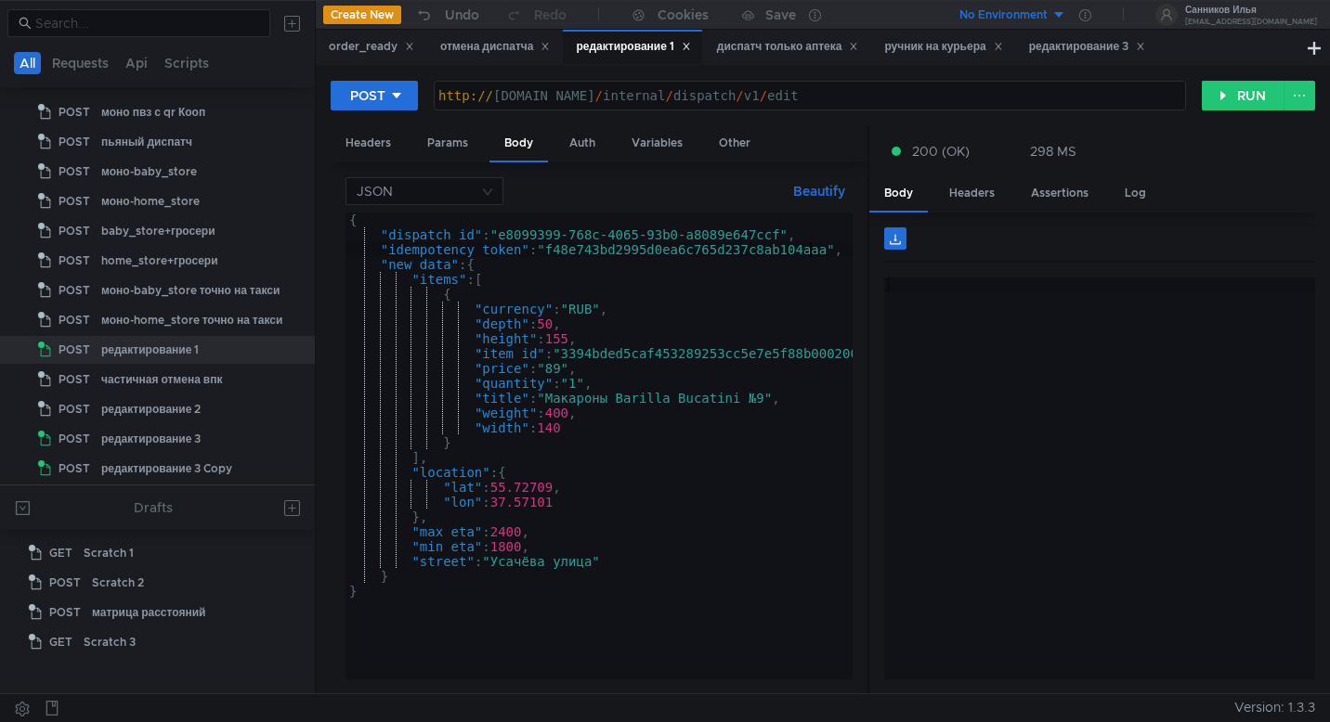
click at [606, 254] on div "{ "dispatch_id" : "e8099399-768c-4065-93b0-a8089e647ccf" , "idempotency_token" …" at bounding box center [637, 457] width 585 height 489
click at [652, 253] on div "{ "dispatch_id" : "e8099399-768c-4065-93b0-a8089e647ccf" , "idempotency_token" …" at bounding box center [637, 457] width 585 height 489
type textarea ""idempotency_token": "f48e744bd2996d0ea6c765d237c8ab104aaa","
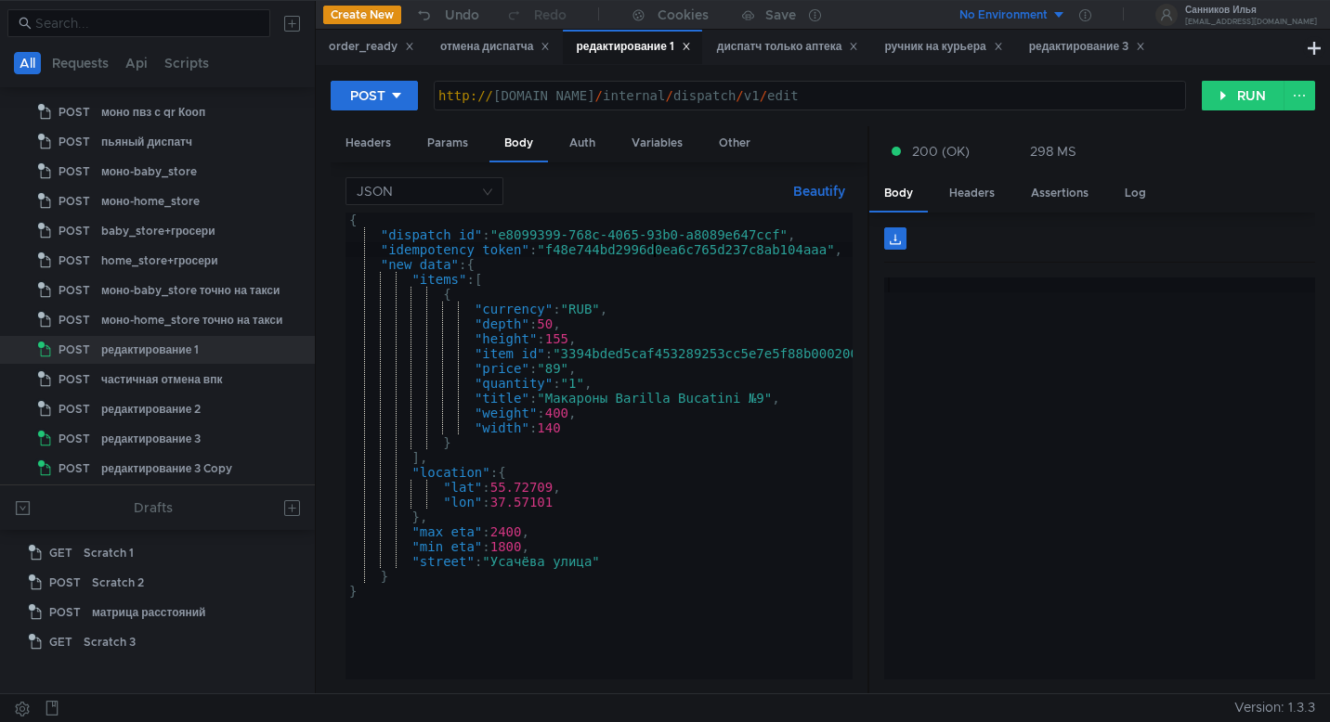
click at [1226, 129] on div "200 (OK) 298 MS" at bounding box center [1092, 151] width 446 height 50
click at [1226, 105] on button "RUN" at bounding box center [1243, 96] width 83 height 30
click at [983, 202] on div "Headers" at bounding box center [971, 193] width 75 height 34
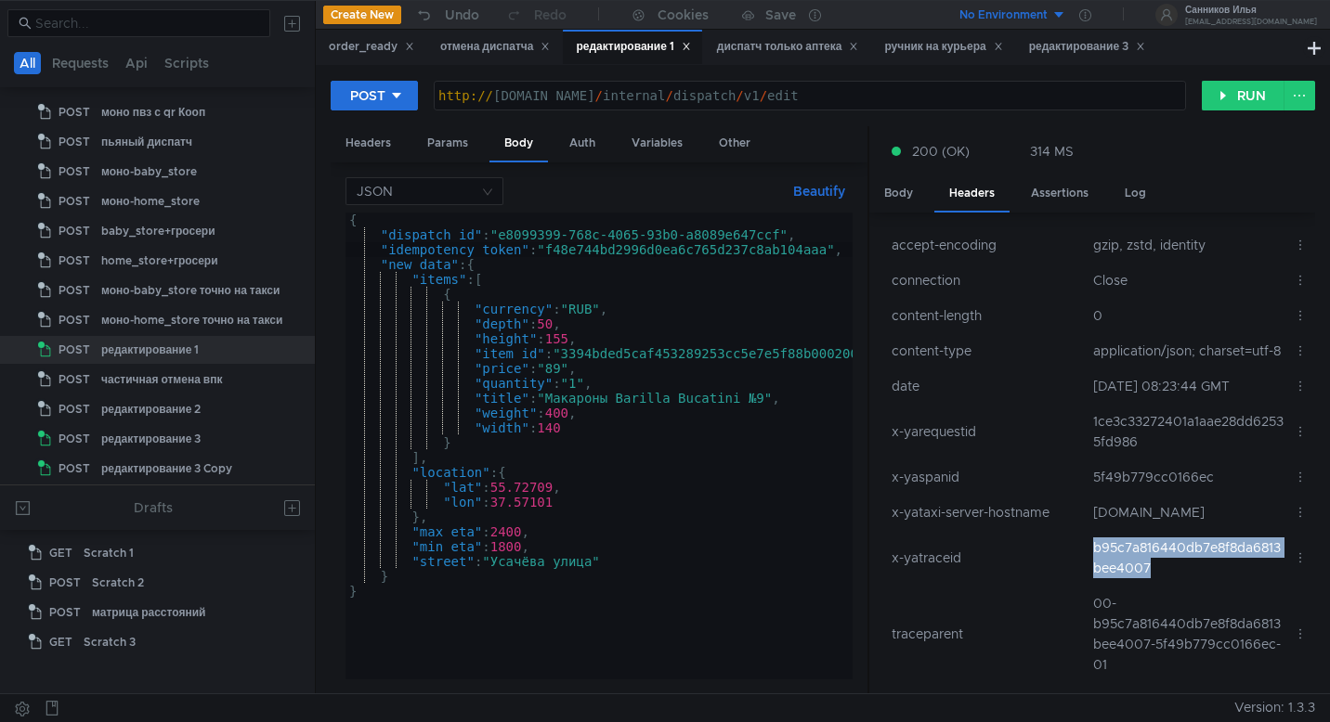
drag, startPoint x: 1145, startPoint y: 608, endPoint x: 1074, endPoint y: 592, distance: 72.5
click at [1074, 586] on tr "x-yatraceid b95c7a816440db7e8f8da6813bee4007" at bounding box center [1099, 558] width 431 height 56
copy tr "b95c7a816440db7e8f8da6813bee4007"
click at [1173, 586] on td "b95c7a816440db7e8f8da6813bee4007" at bounding box center [1186, 558] width 201 height 56
drag, startPoint x: 1173, startPoint y: 605, endPoint x: 1085, endPoint y: 597, distance: 88.6
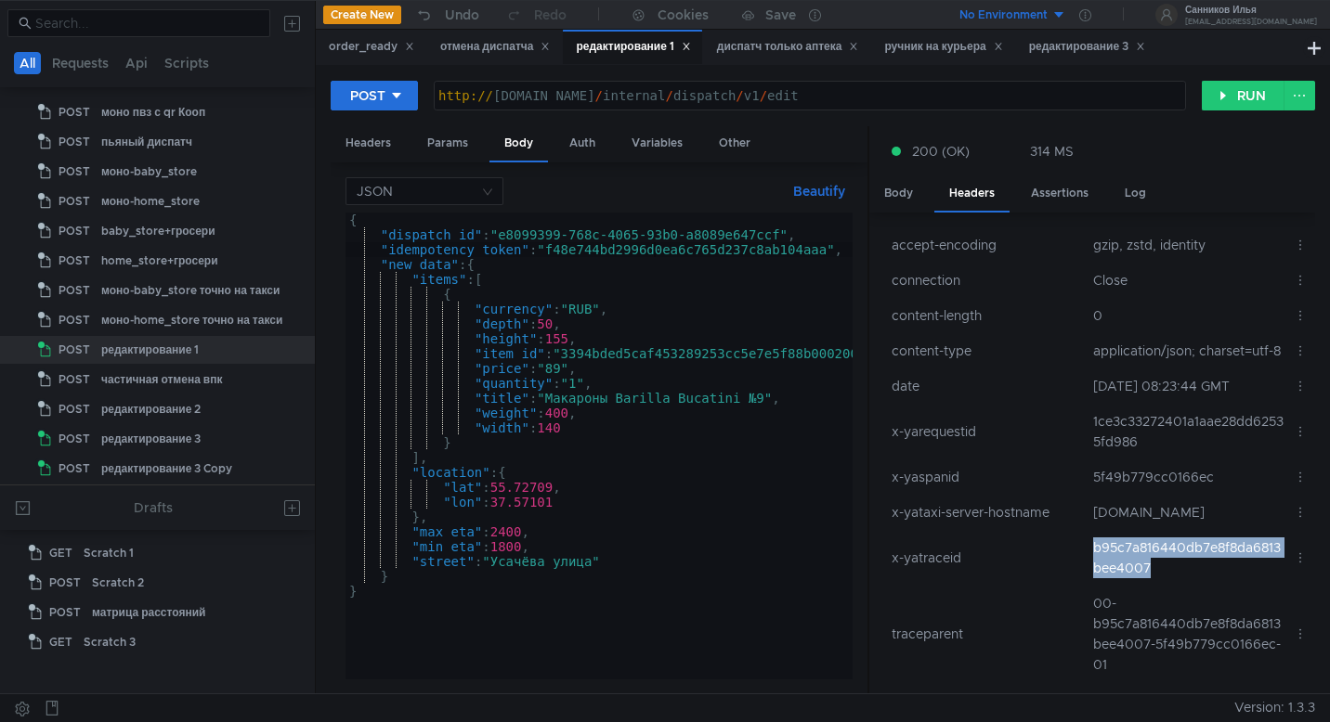
click at [1086, 586] on td "b95c7a816440db7e8f8da6813bee4007" at bounding box center [1186, 558] width 201 height 56
copy td "b95c7a816440db7e8f8da6813bee4007"
click at [641, 387] on div "{ "dispatch_id" : "e8099399-768c-4065-93b0-a8089e647ccf" , "idempotency_token" …" at bounding box center [637, 457] width 585 height 489
type textarea "} }"
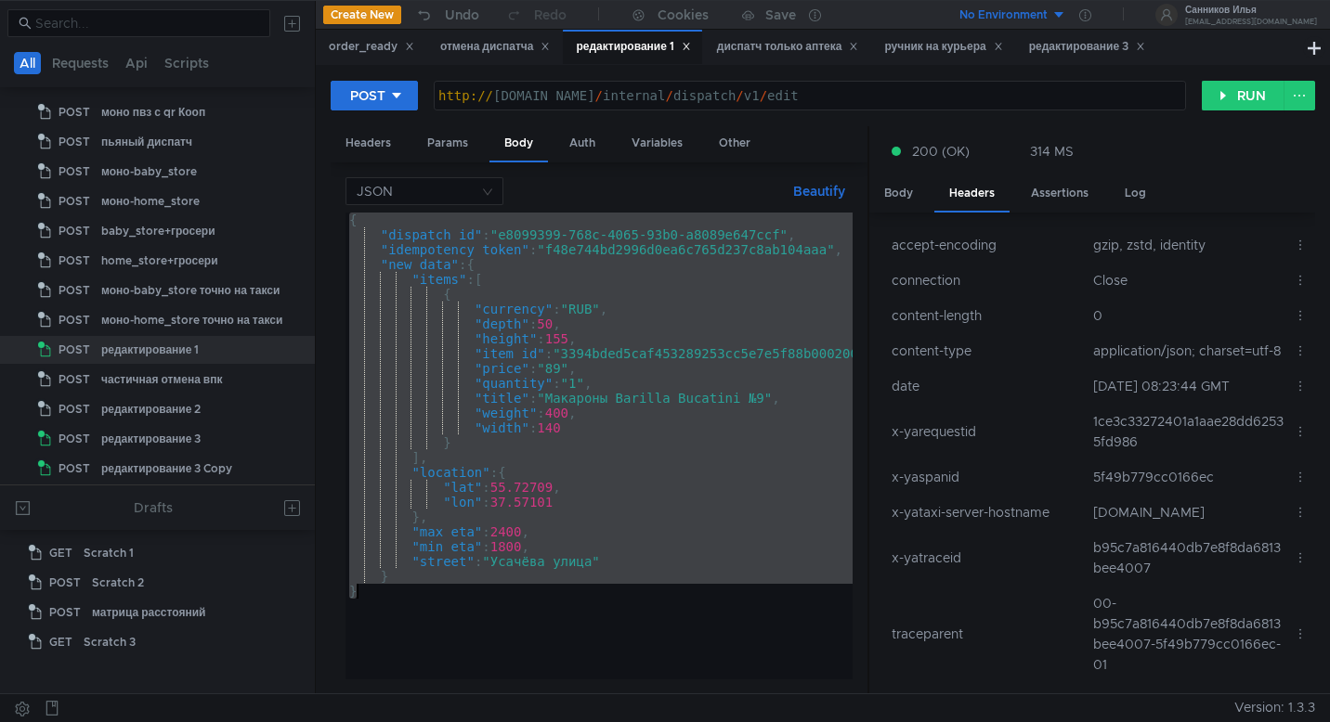
scroll to position [0, 2]
click at [1181, 452] on td "1ce3c33272401a1aae28dd62535fd986" at bounding box center [1186, 432] width 201 height 56
click at [907, 190] on div "Body" at bounding box center [898, 193] width 59 height 34
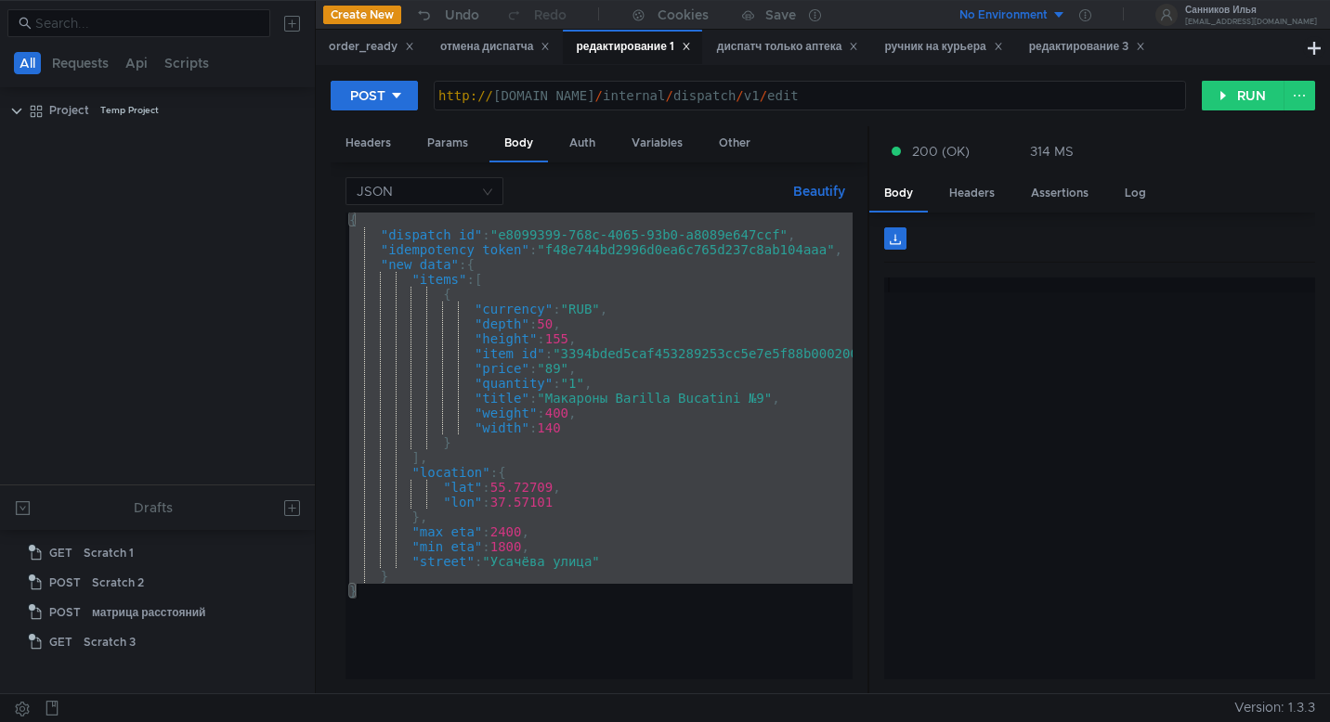
scroll to position [0, 2]
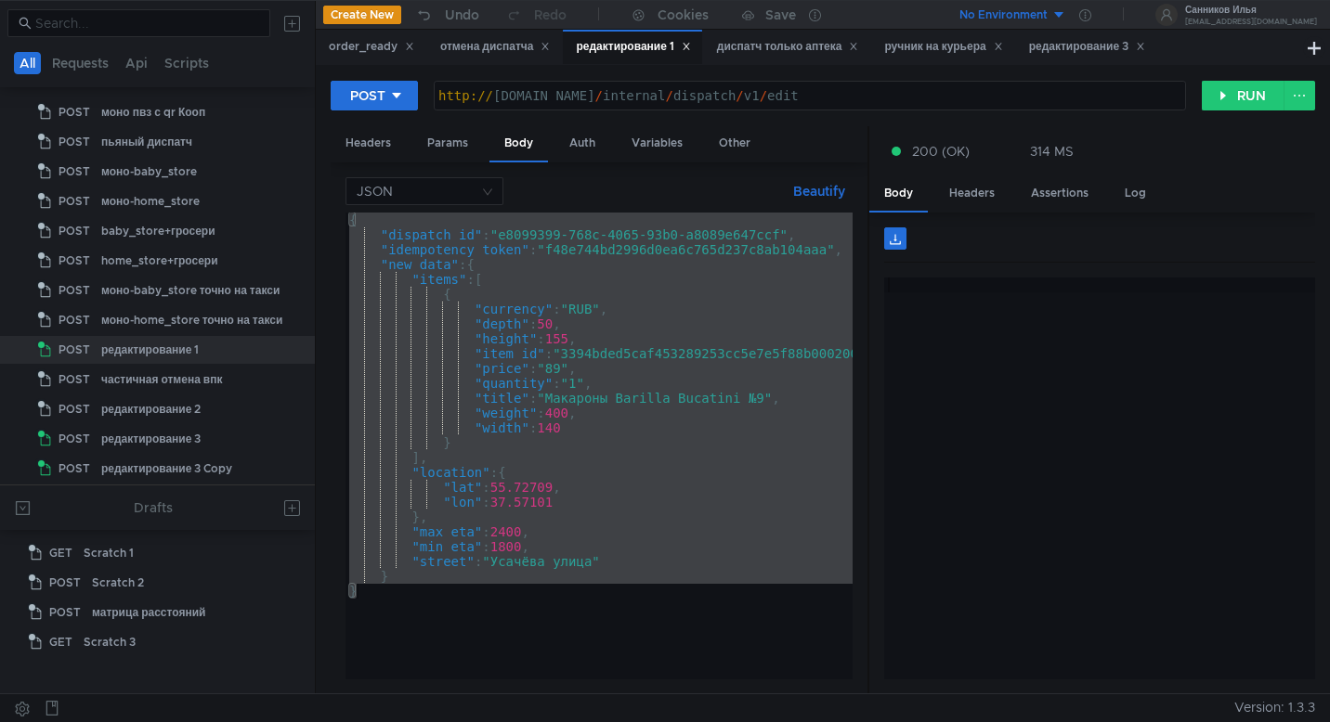
scroll to position [0, 2]
